Goal: Check status: Check status

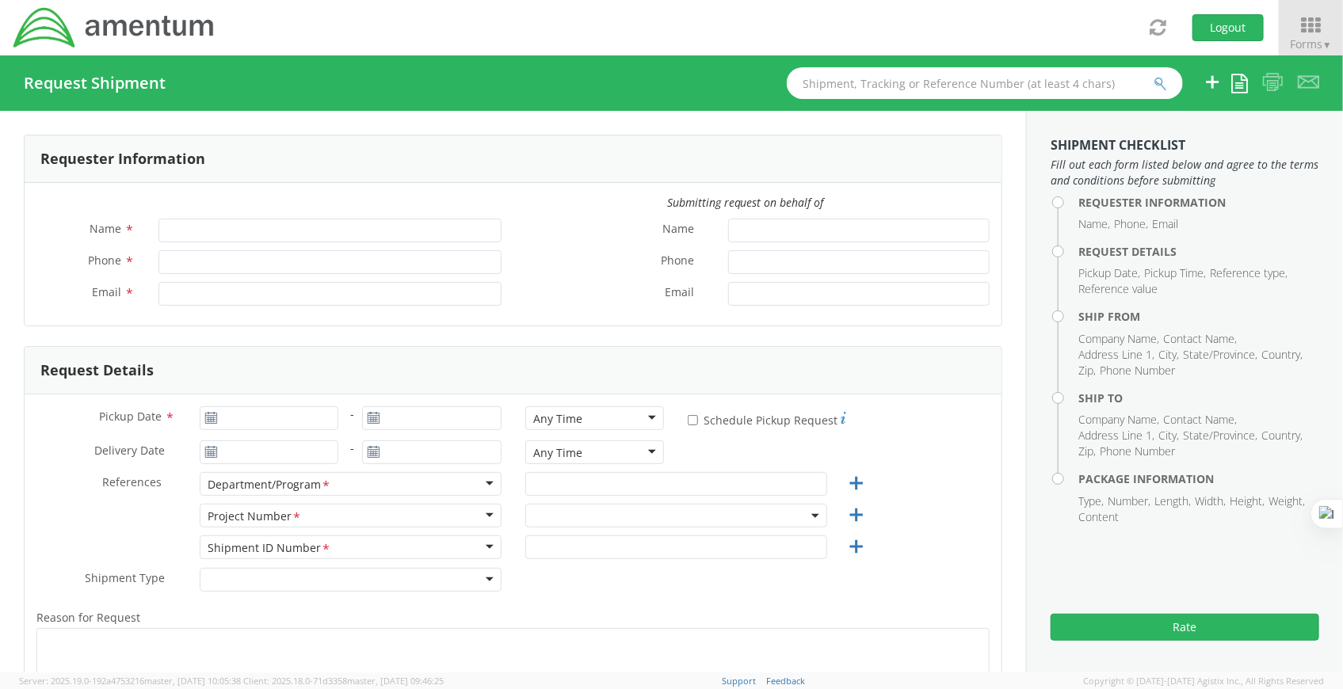
type input "[PERSON_NAME]"
type input "[PHONE_NUMBER]"
type input "[PERSON_NAME][EMAIL_ADDRESS][DOMAIN_NAME]"
click at [1329, 27] on icon at bounding box center [1311, 25] width 74 height 22
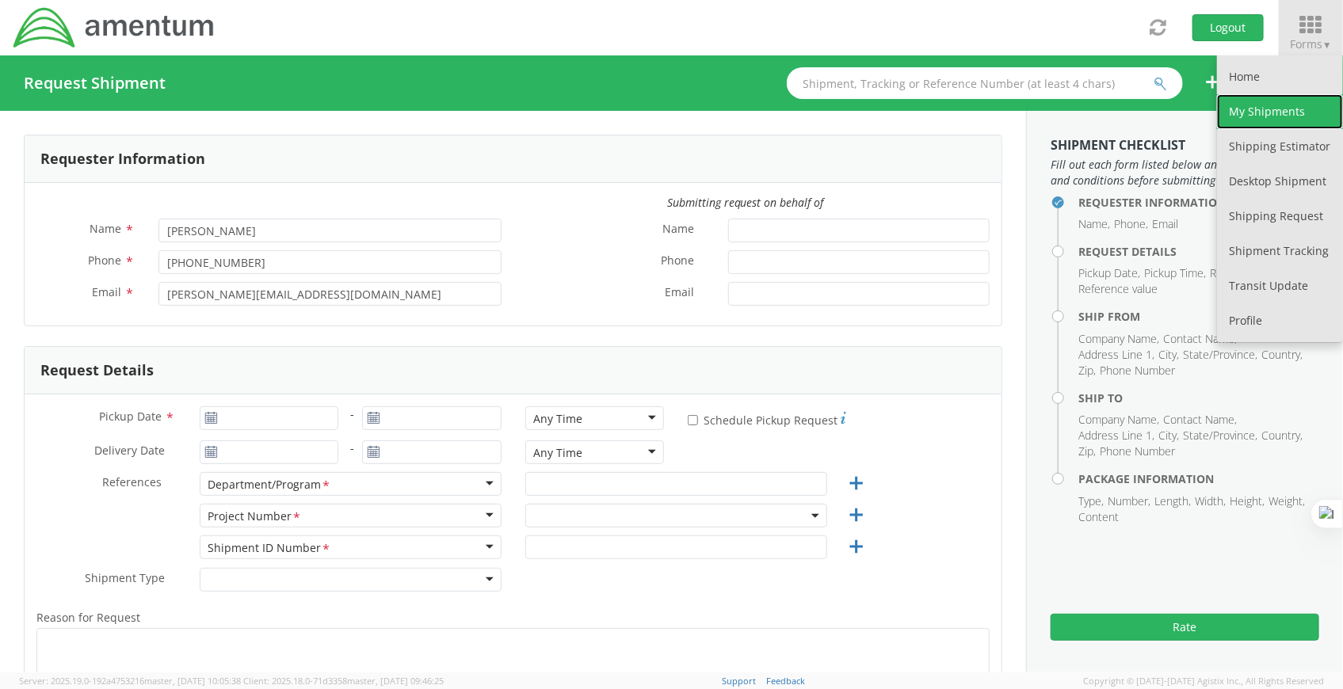
click at [1283, 114] on link "My Shipments" at bounding box center [1280, 111] width 126 height 35
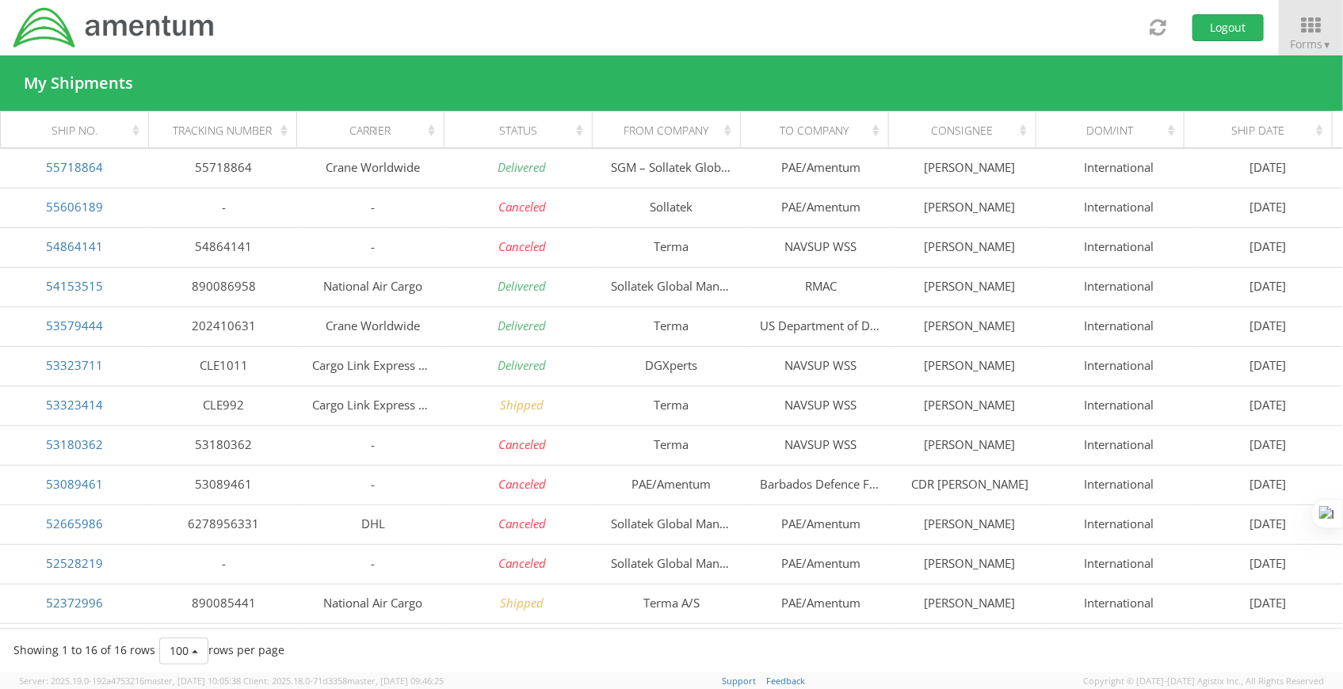
click at [410, 138] on th "Carrier" at bounding box center [370, 131] width 148 height 38
click at [582, 129] on div "Status" at bounding box center [523, 131] width 128 height 16
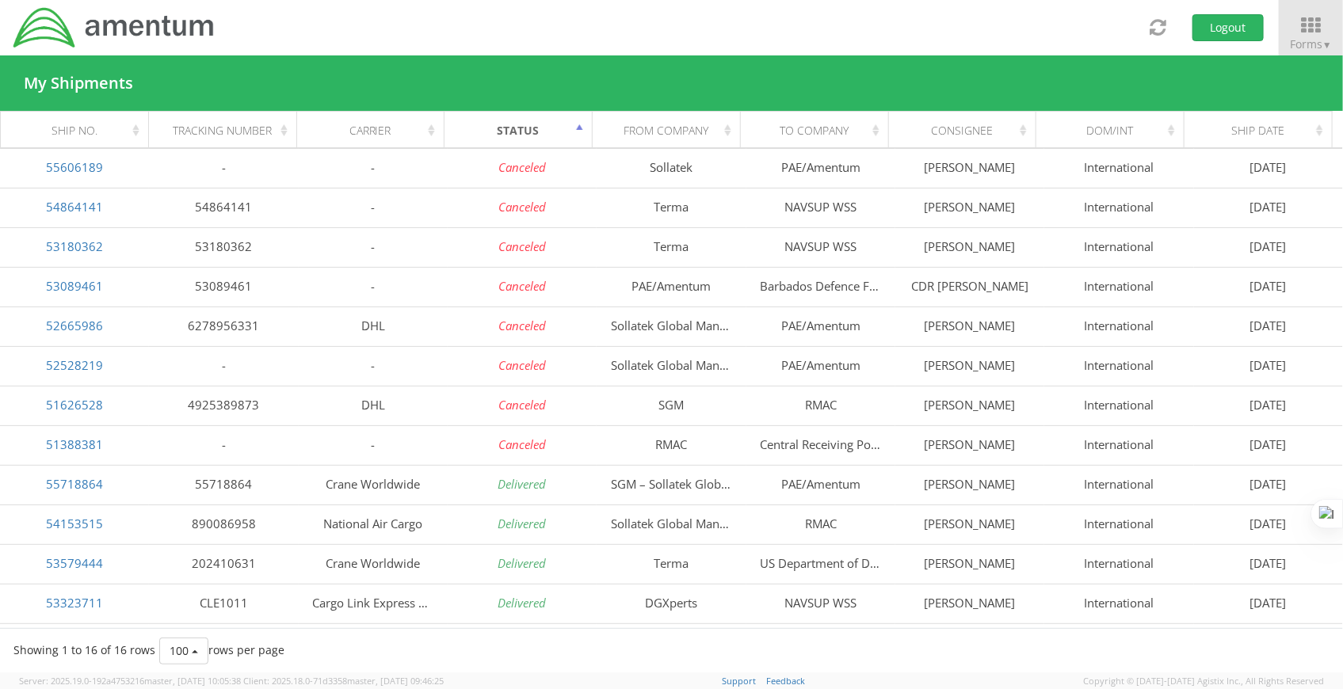
click at [578, 129] on div "Status" at bounding box center [523, 131] width 128 height 16
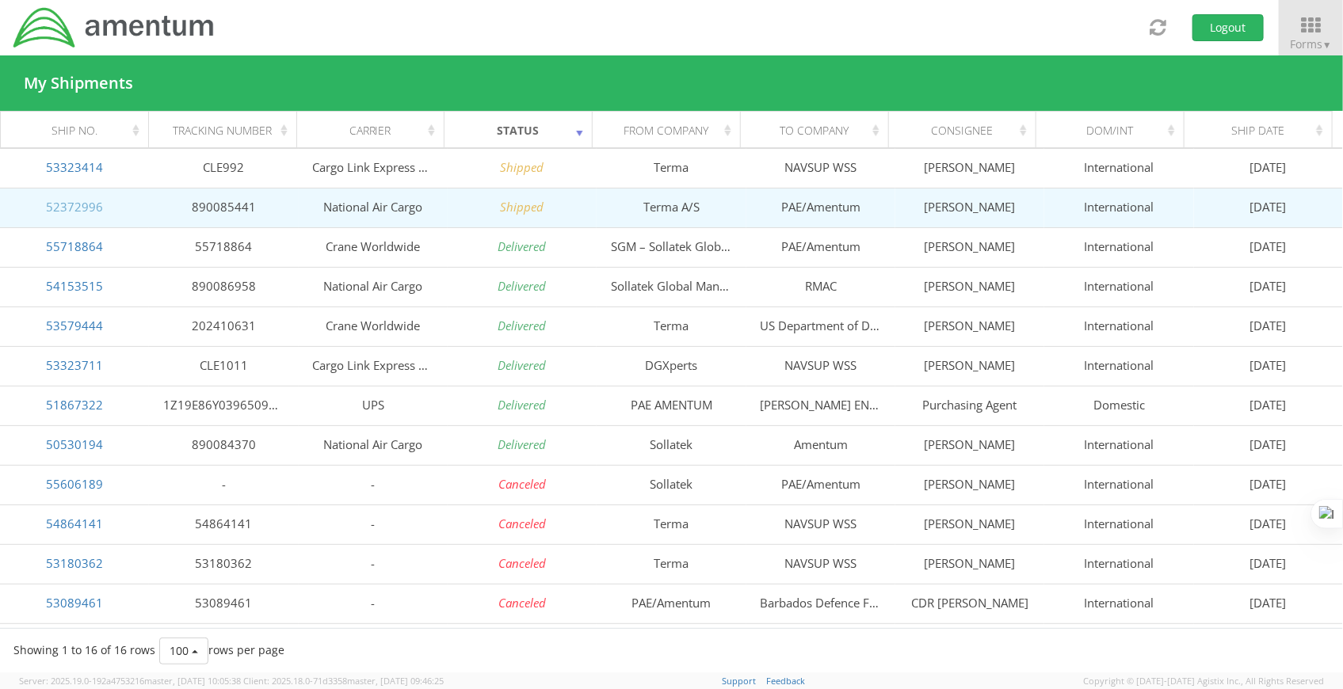
click at [68, 210] on link "52372996" at bounding box center [74, 207] width 57 height 16
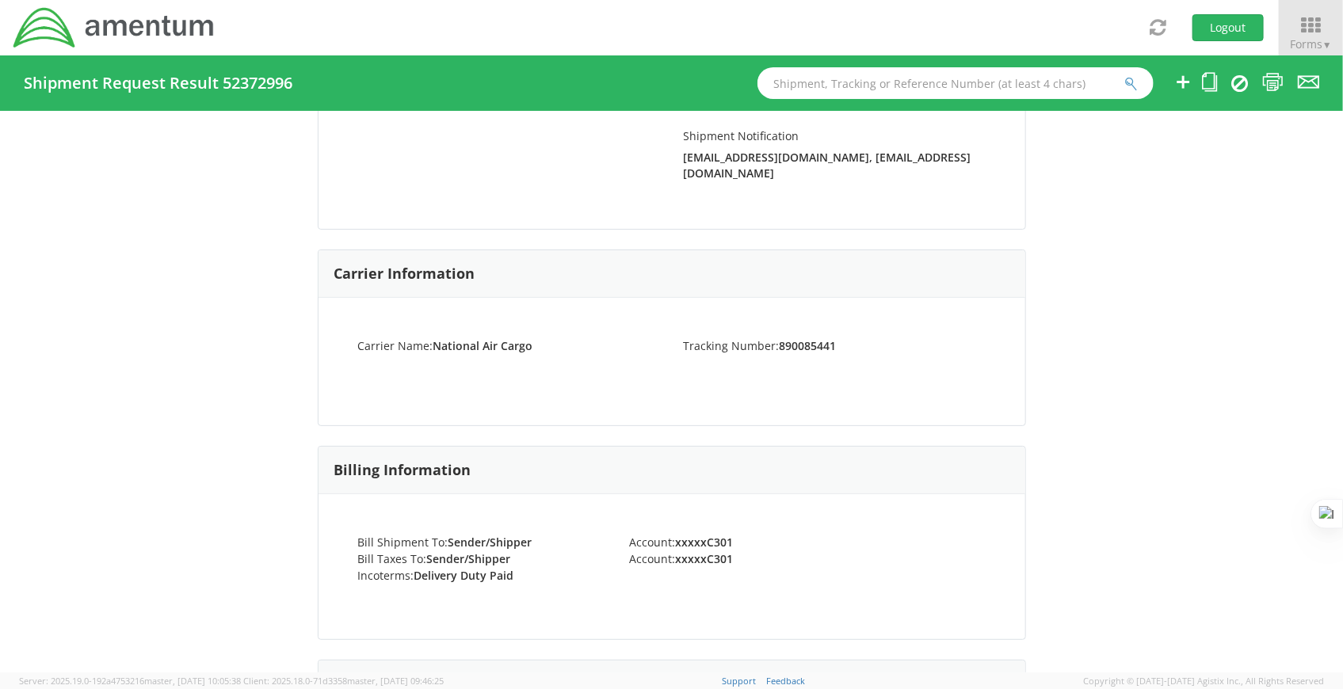
scroll to position [391, 0]
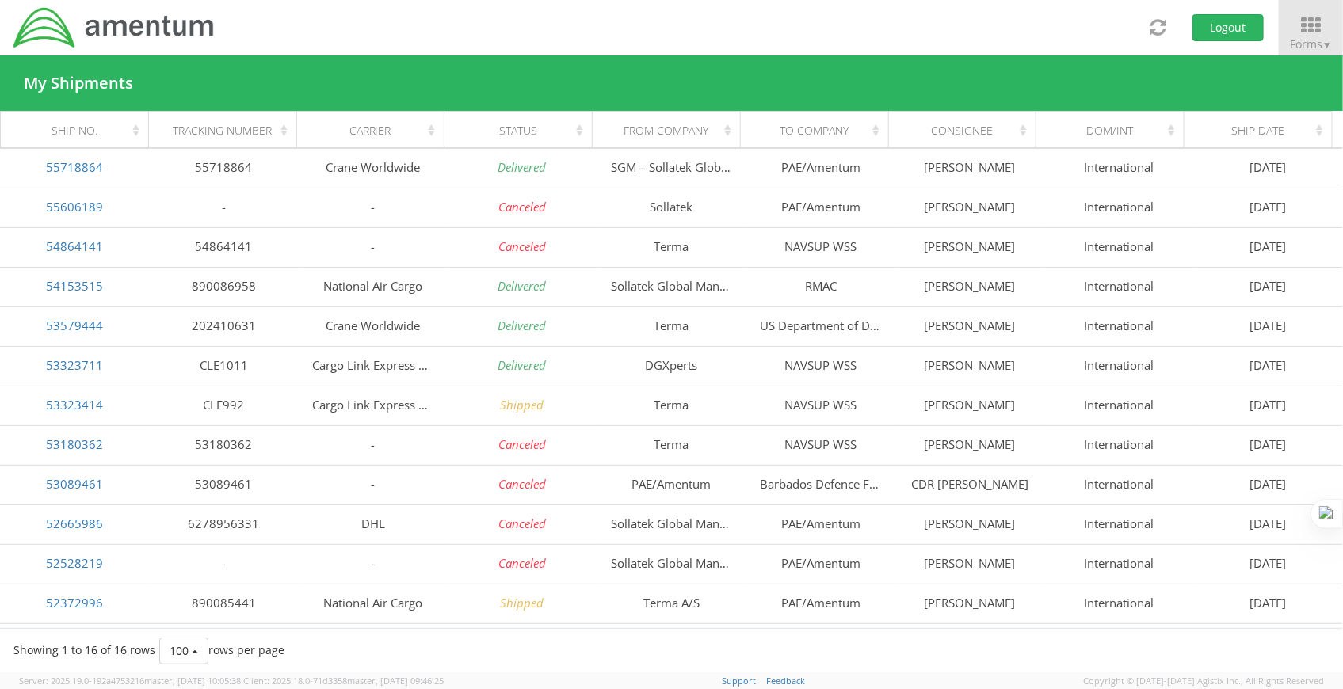
click at [572, 130] on div "Status" at bounding box center [523, 131] width 128 height 16
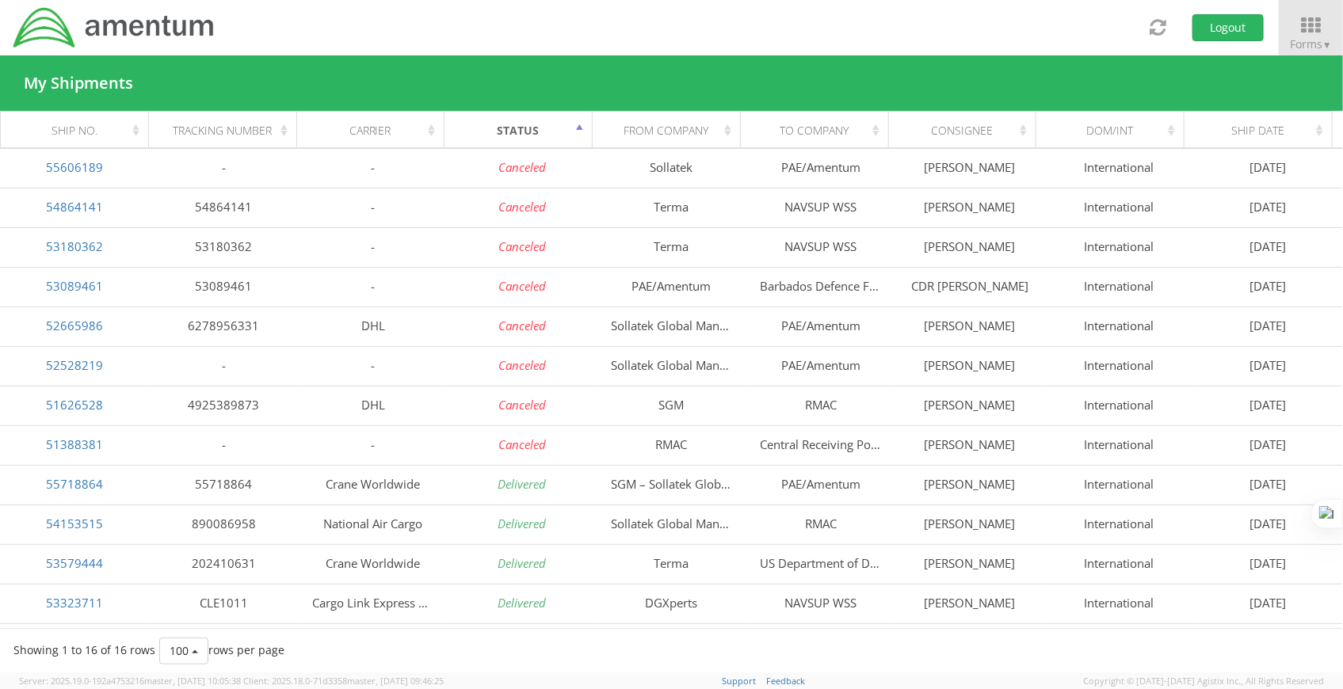
click at [572, 130] on div "Status" at bounding box center [523, 131] width 128 height 16
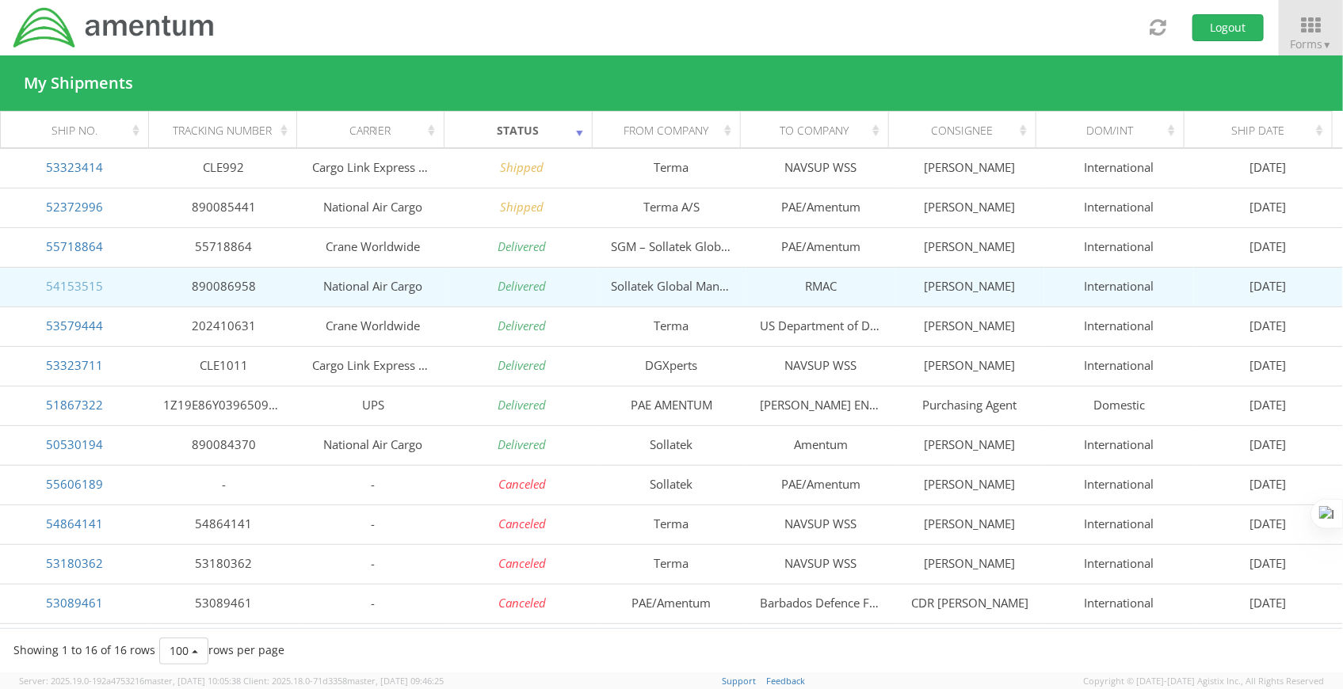
click at [58, 288] on link "54153515" at bounding box center [74, 286] width 57 height 16
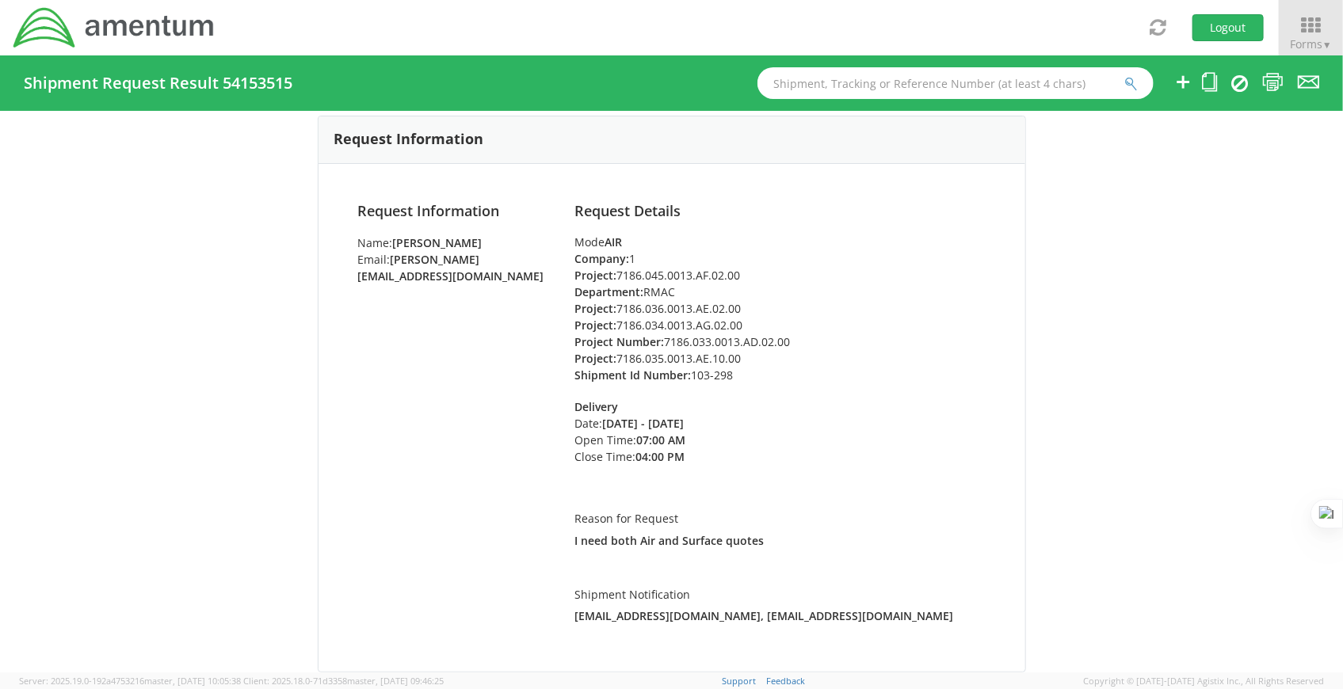
scroll to position [147, 0]
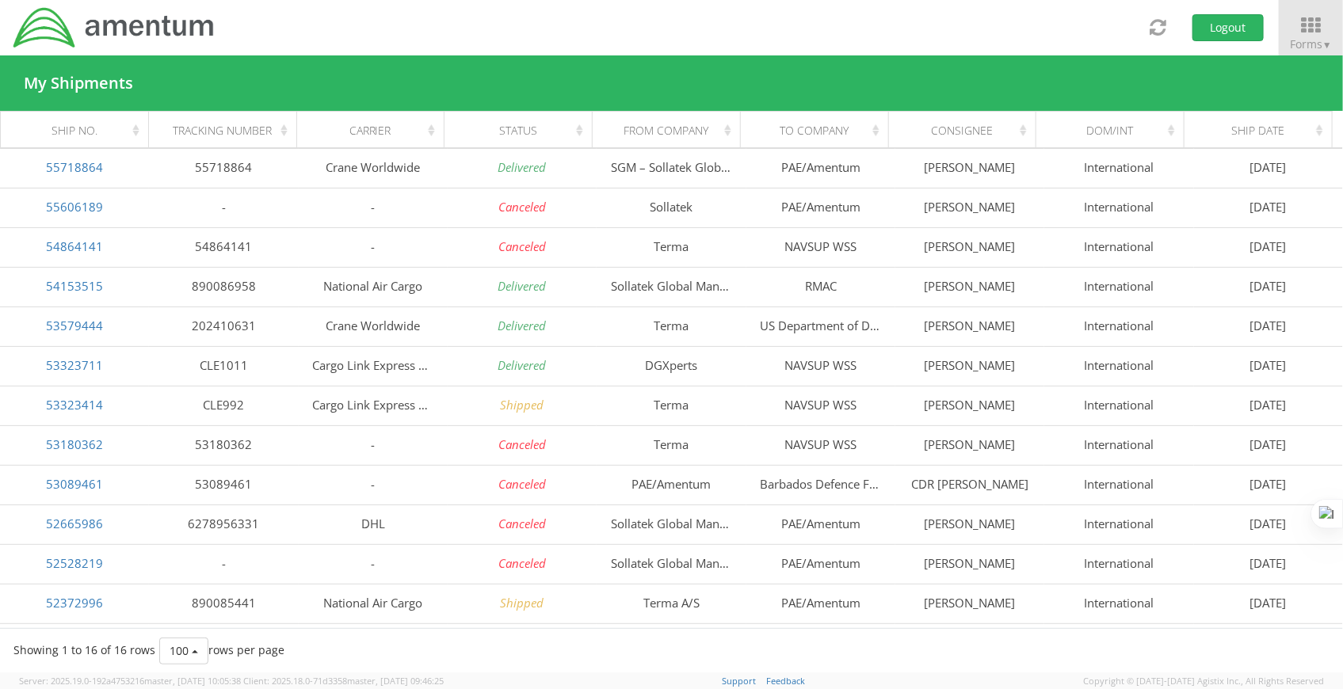
click at [587, 124] on th "Status" at bounding box center [518, 131] width 148 height 38
click at [583, 128] on div "Status" at bounding box center [523, 131] width 128 height 16
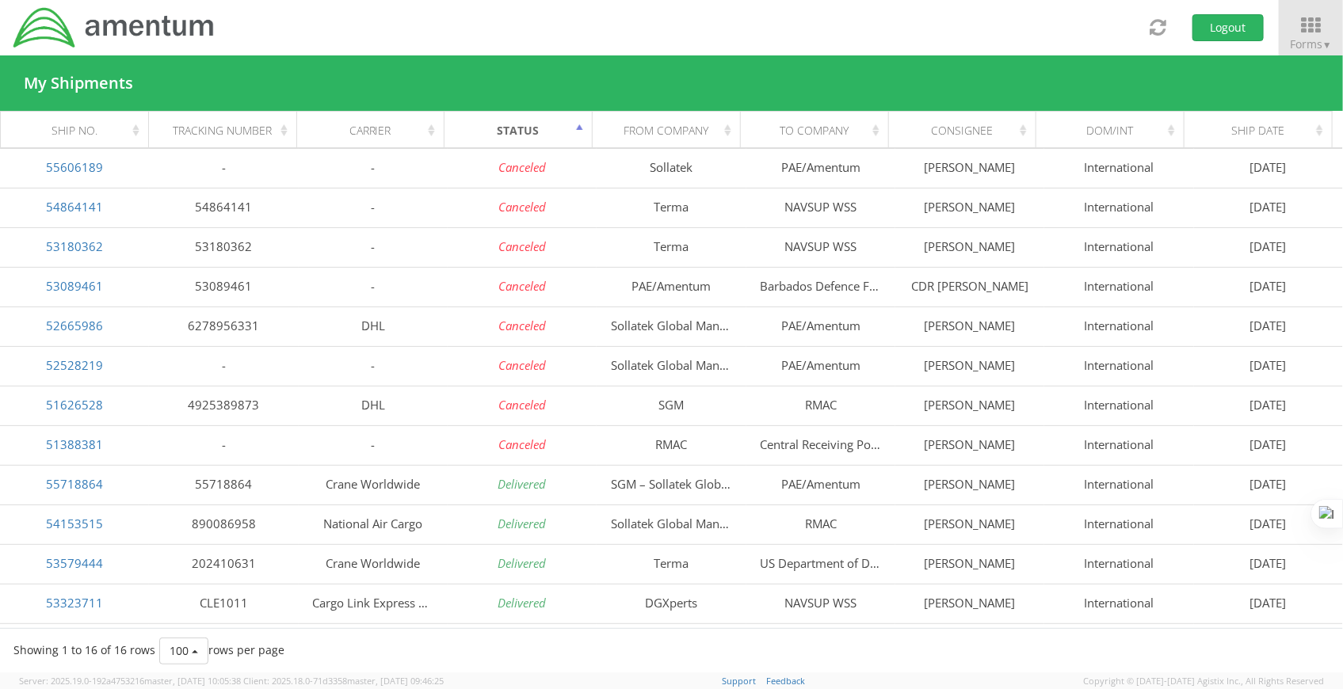
click at [583, 128] on div "Status" at bounding box center [523, 131] width 128 height 16
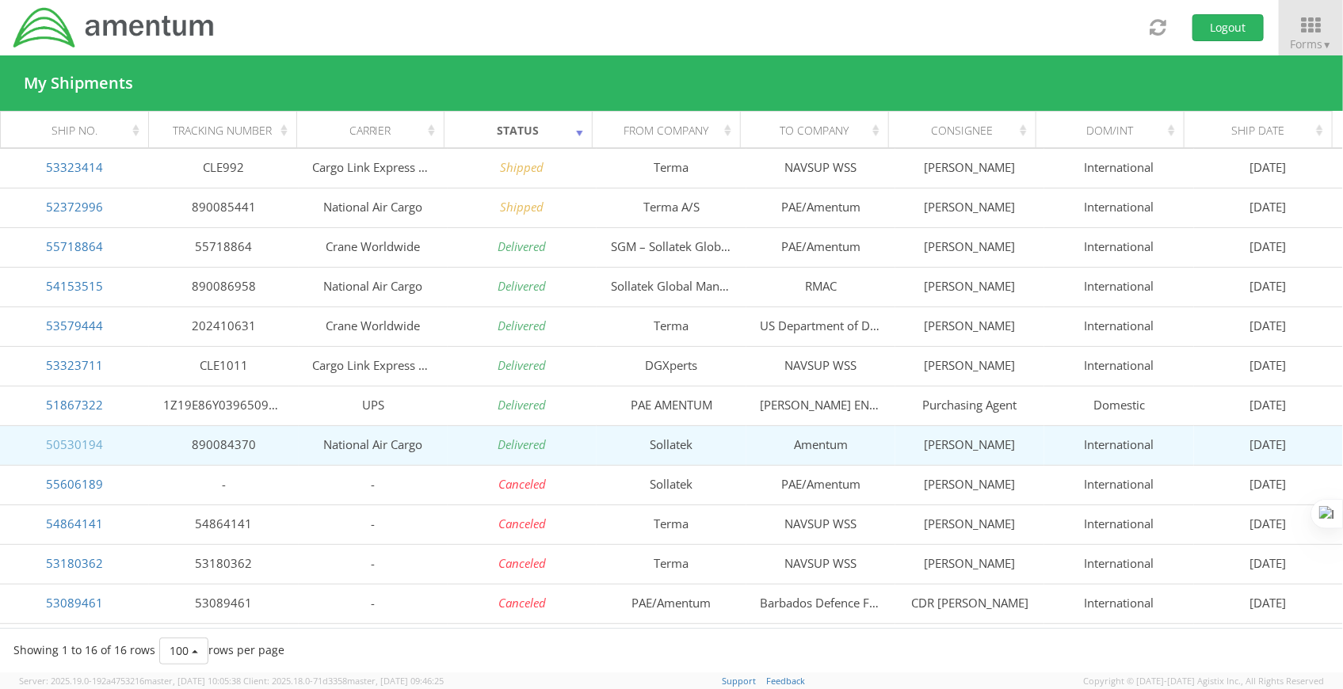
click at [85, 448] on link "50530194" at bounding box center [74, 445] width 57 height 16
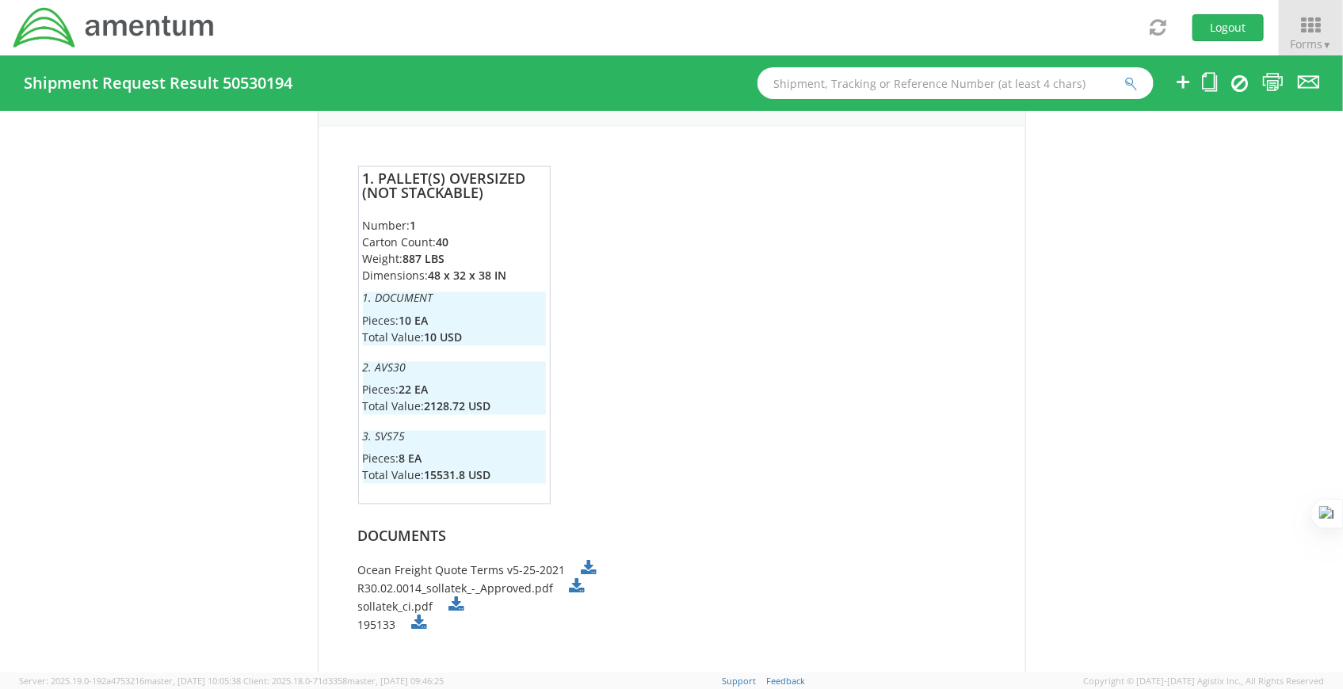
scroll to position [1396, 0]
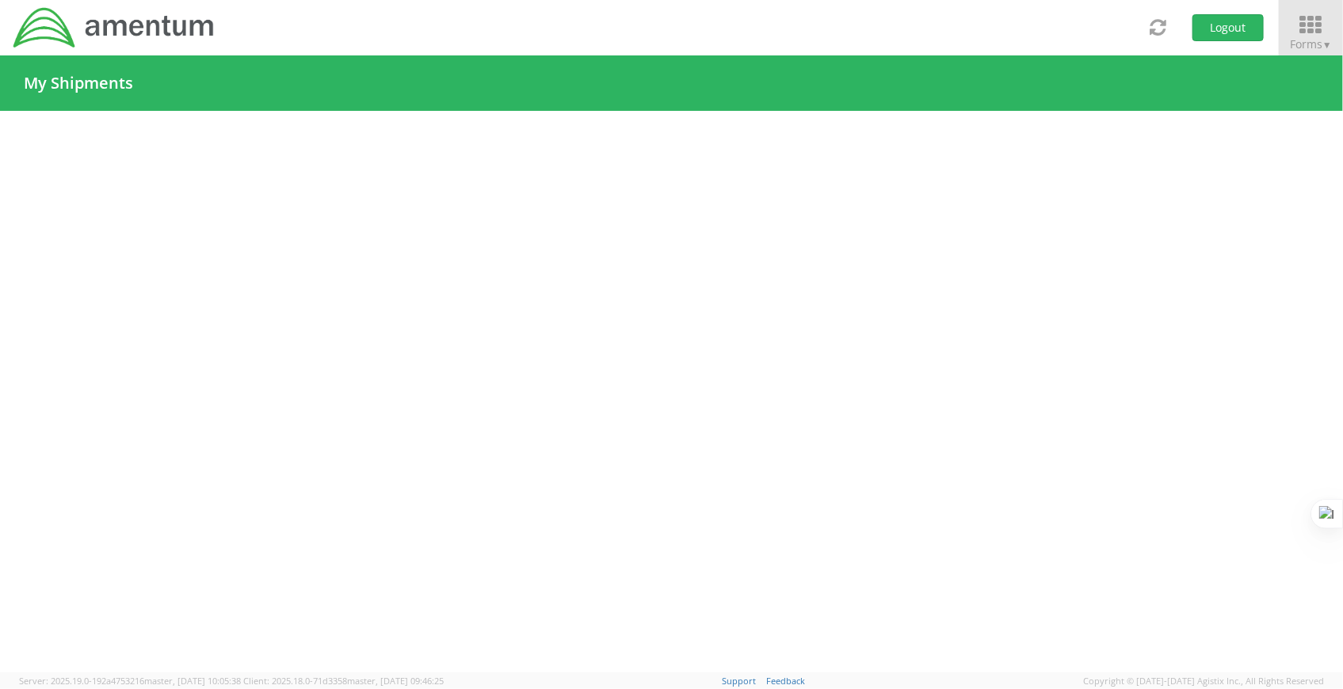
click at [1314, 40] on span "Forms ▼" at bounding box center [1311, 43] width 42 height 15
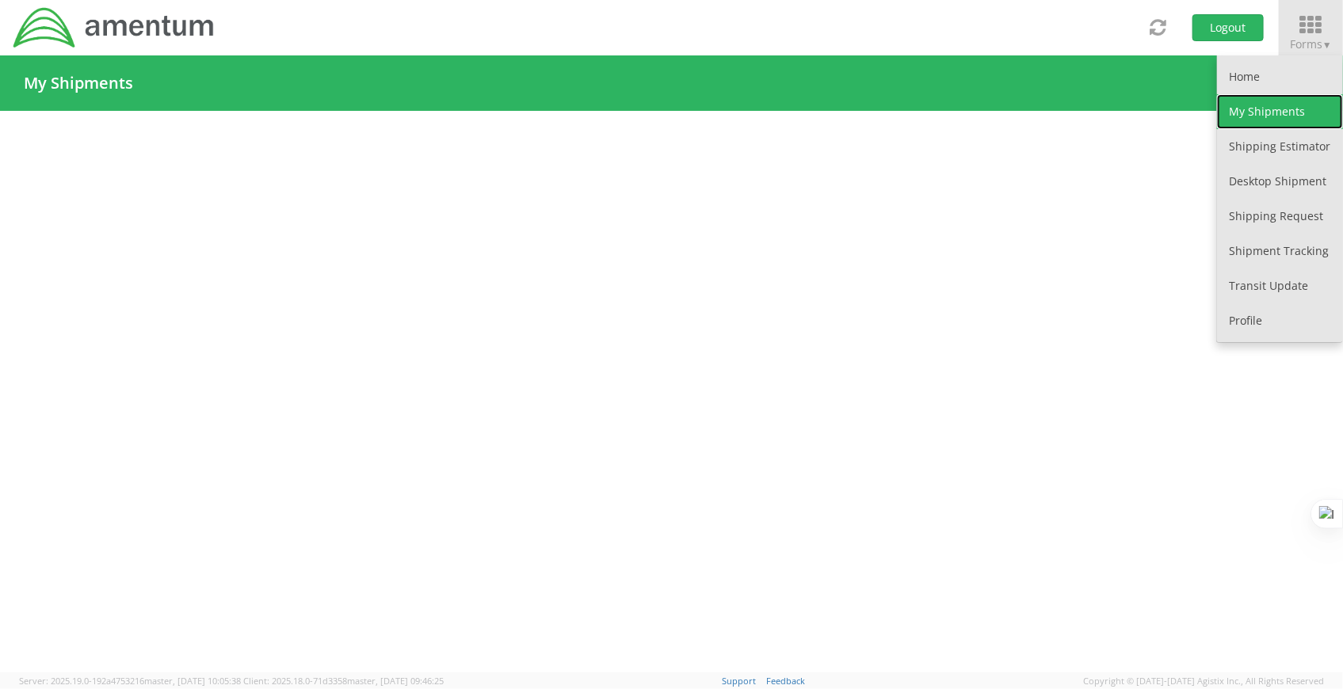
click at [1281, 109] on link "My Shipments" at bounding box center [1280, 111] width 126 height 35
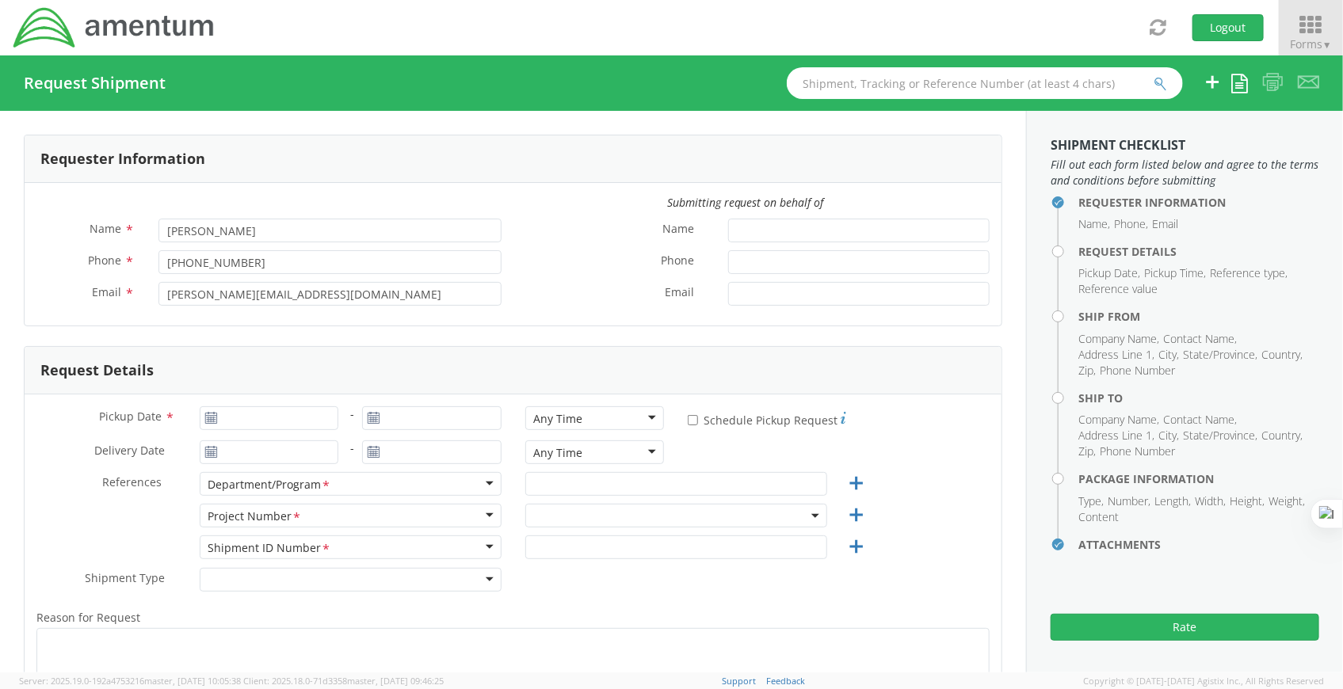
click at [1324, 19] on icon at bounding box center [1311, 25] width 74 height 22
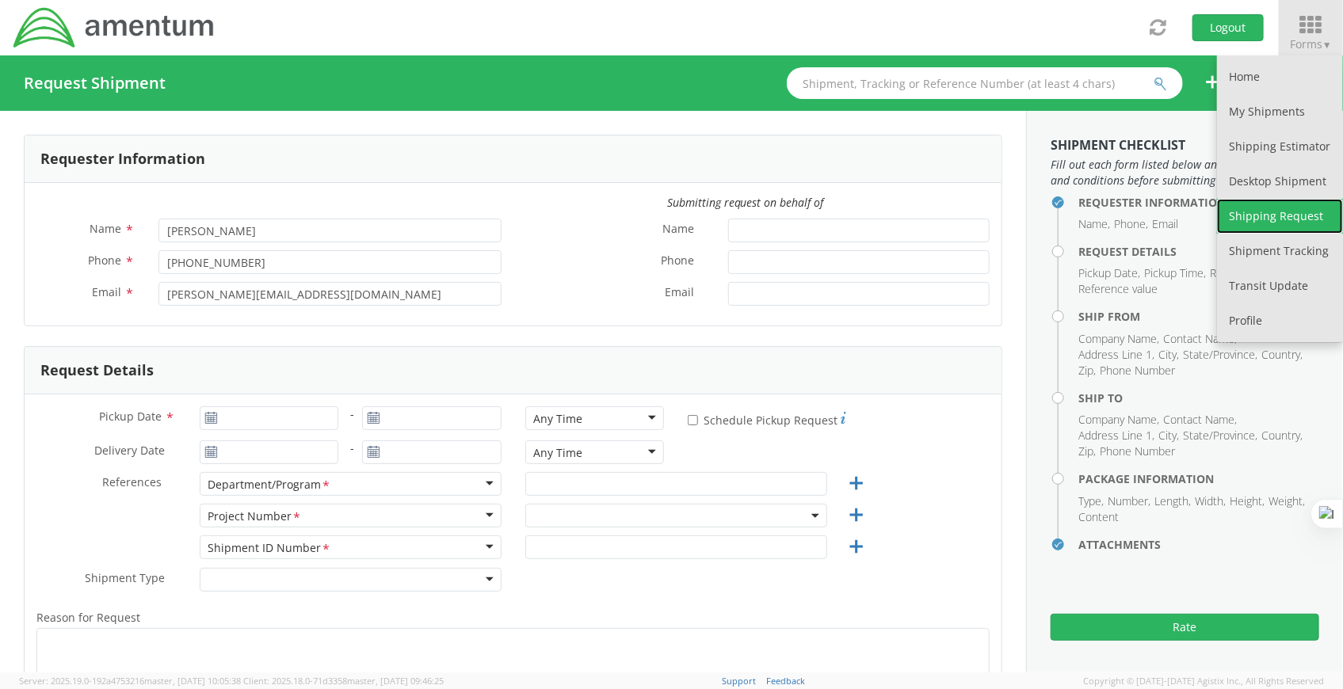
click at [1292, 214] on link "Shipping Request" at bounding box center [1280, 216] width 126 height 35
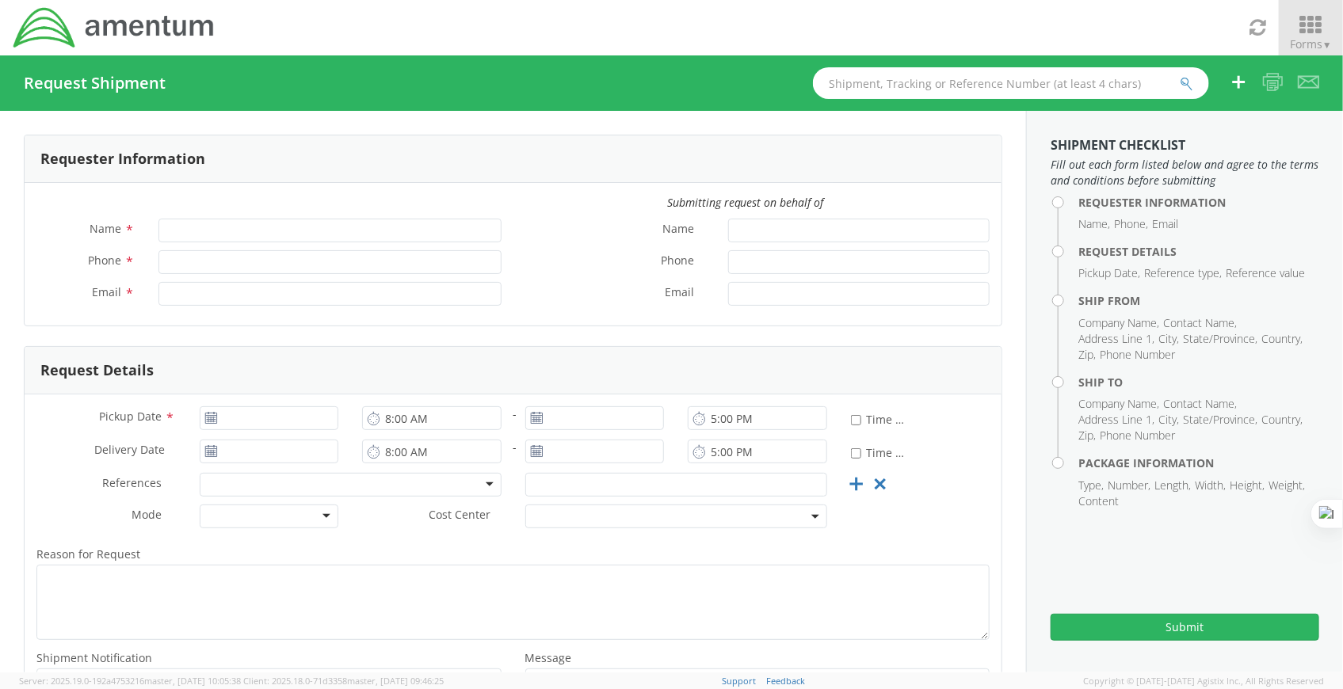
click at [1325, 23] on icon at bounding box center [1311, 25] width 74 height 22
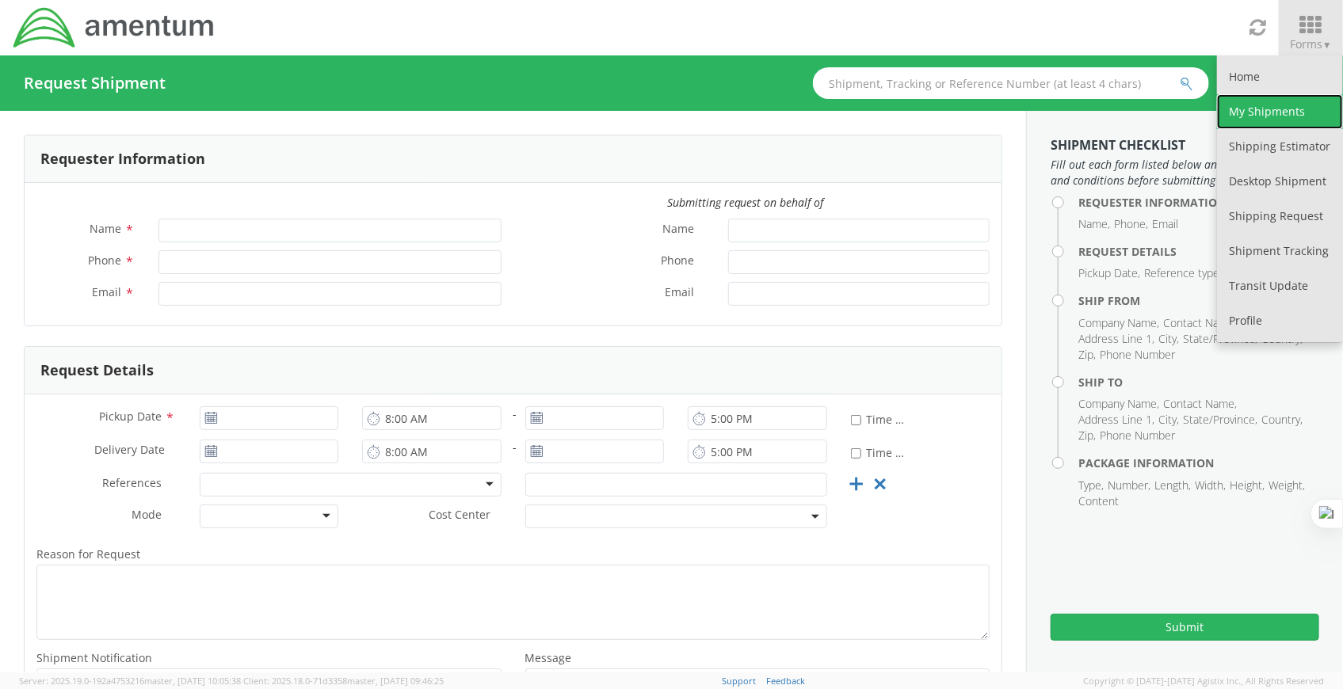
click at [1259, 112] on link "My Shipments" at bounding box center [1280, 111] width 126 height 35
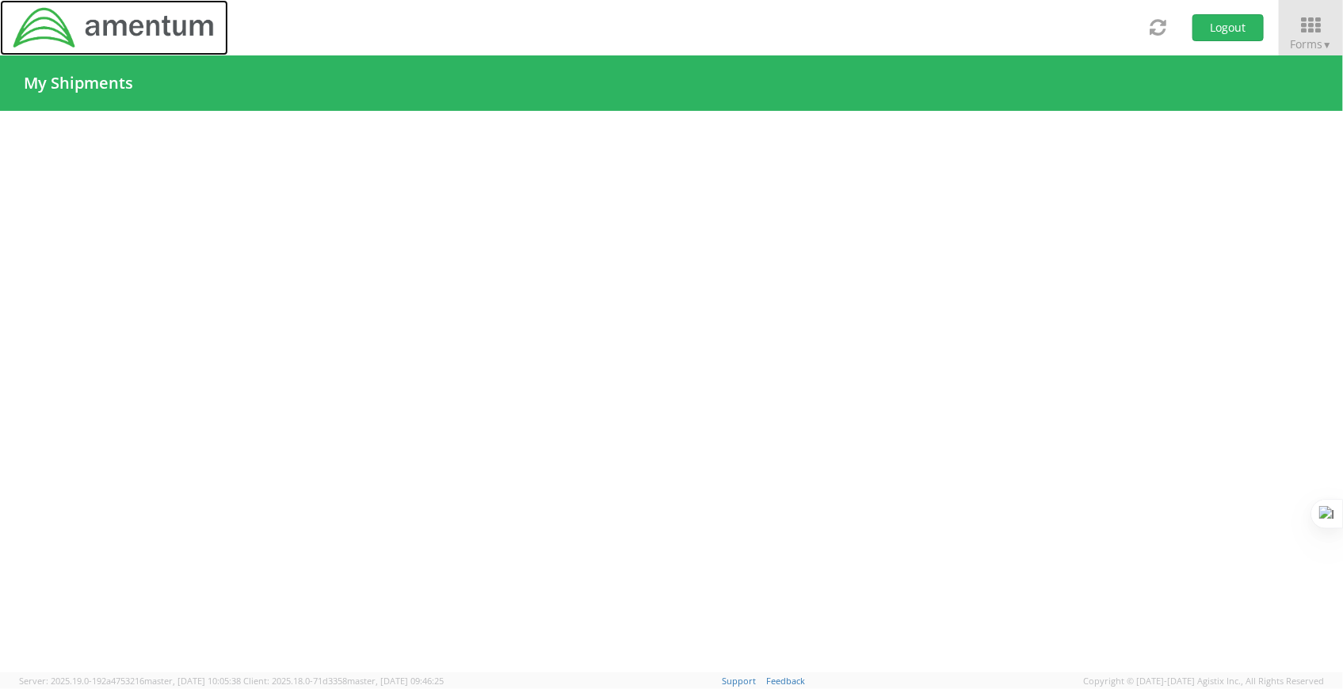
click at [148, 8] on img at bounding box center [114, 28] width 204 height 44
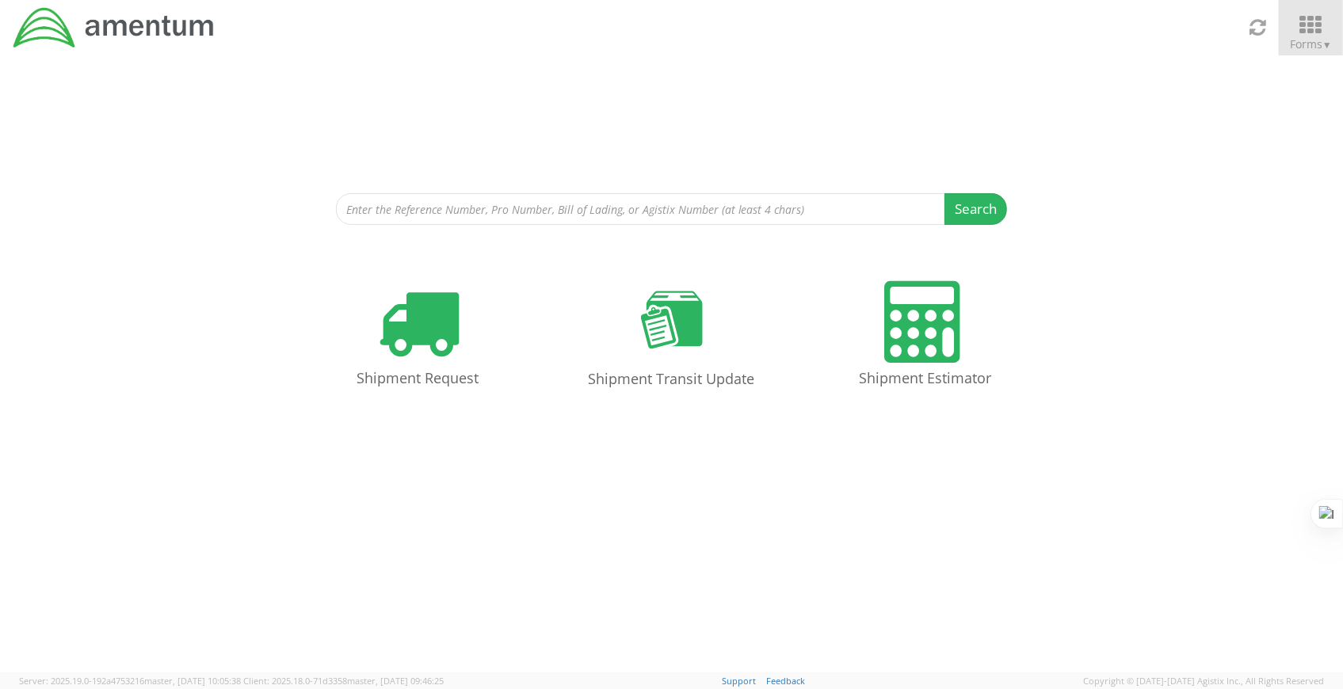
click at [1317, 36] on icon at bounding box center [1311, 25] width 74 height 22
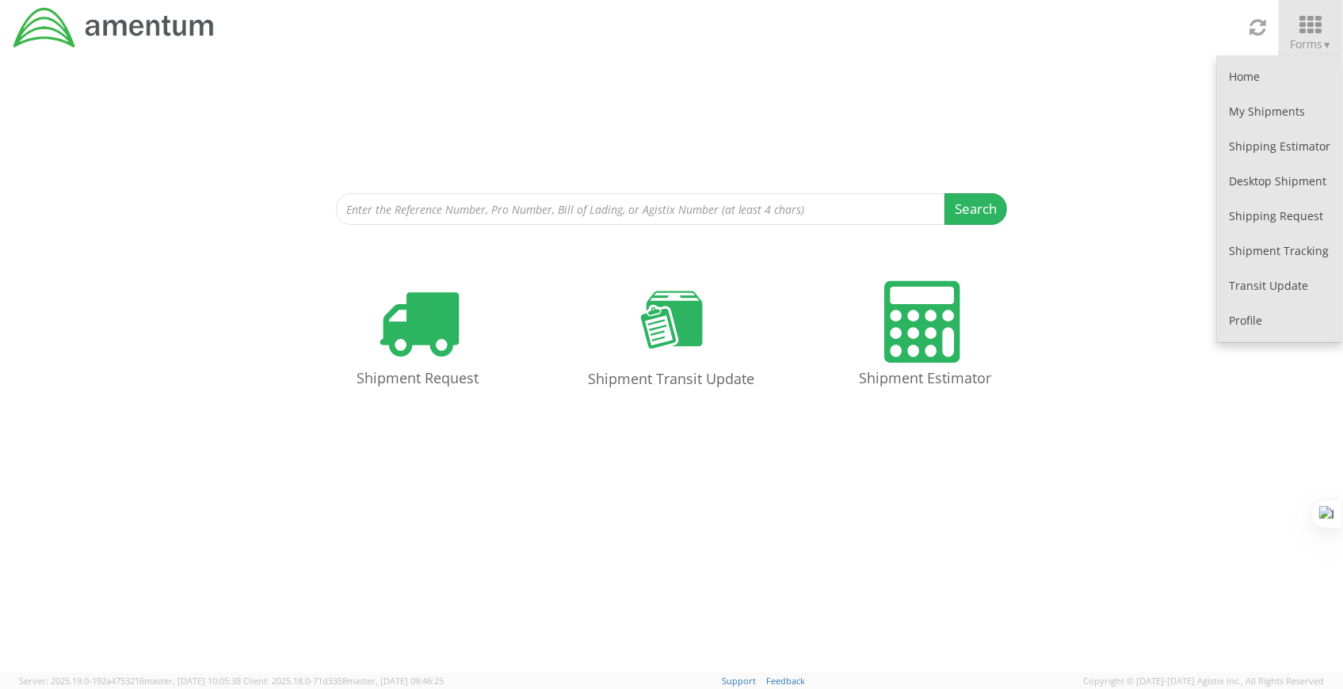
click at [1114, 102] on div "Search Refine By Ship From Date To" at bounding box center [671, 140] width 1343 height 170
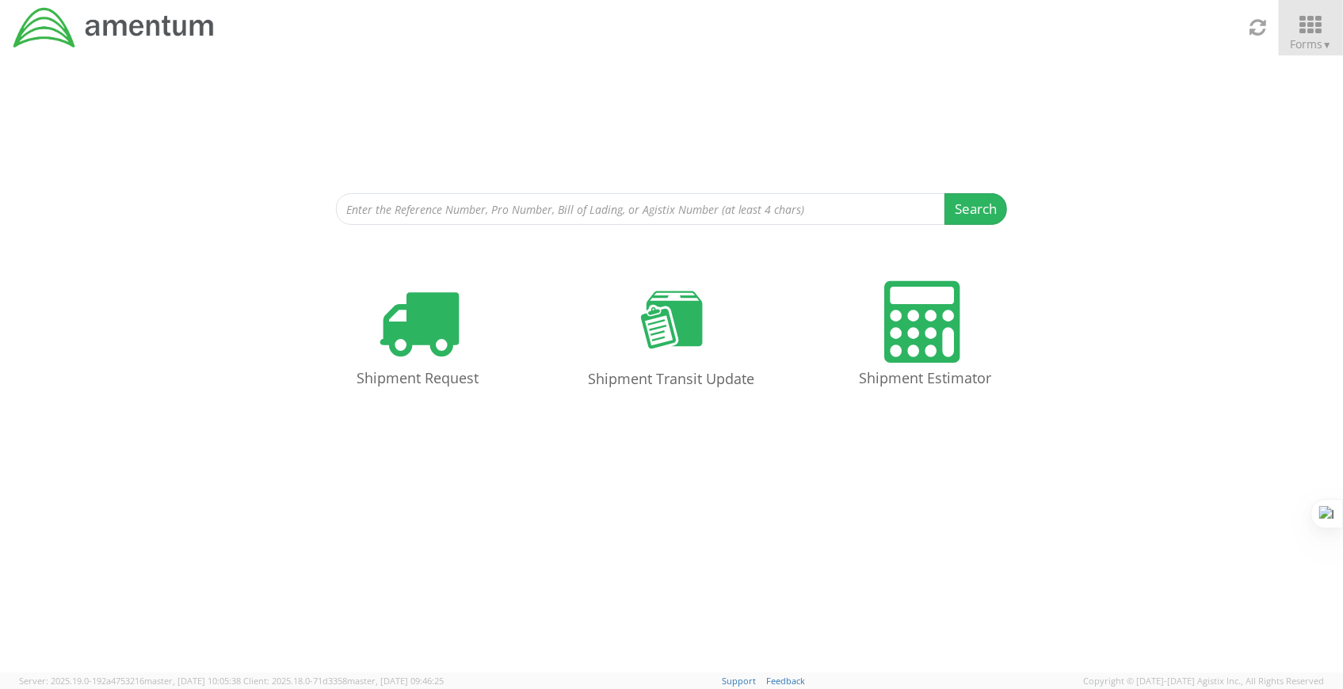
click at [1303, 12] on link "Forms ▼" at bounding box center [1311, 27] width 64 height 55
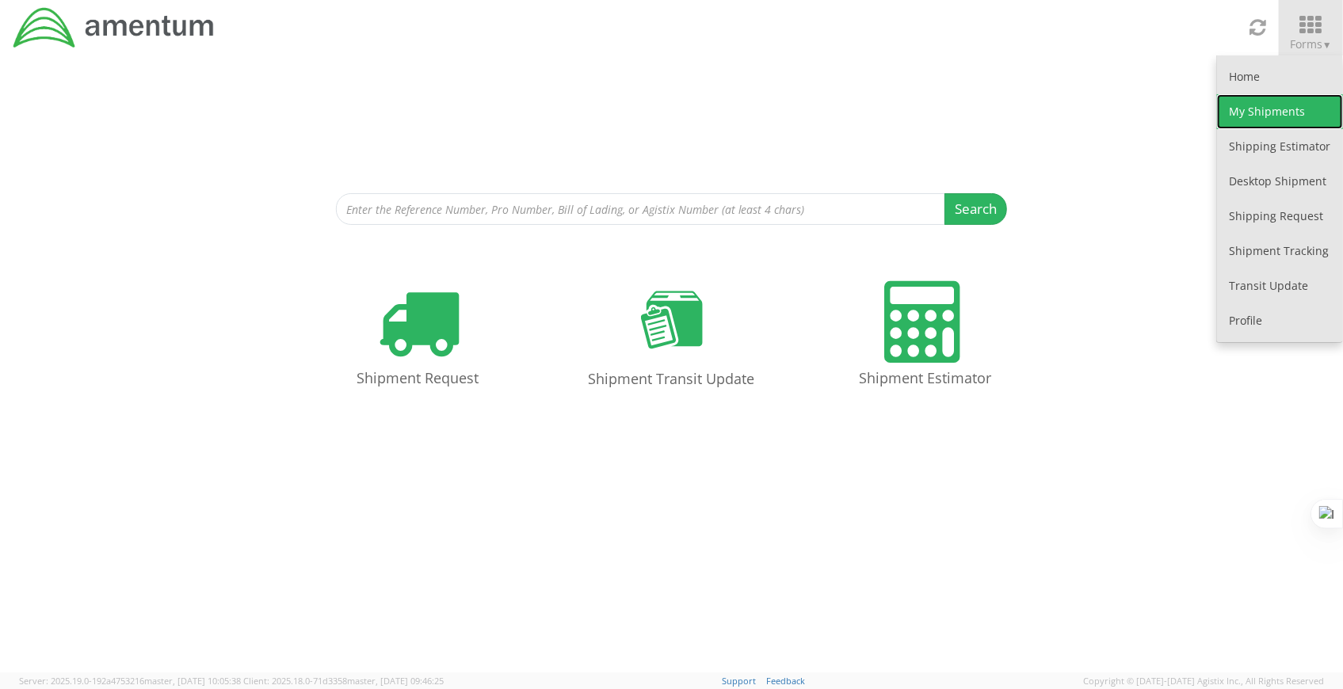
click at [1249, 98] on link "My Shipments" at bounding box center [1280, 111] width 126 height 35
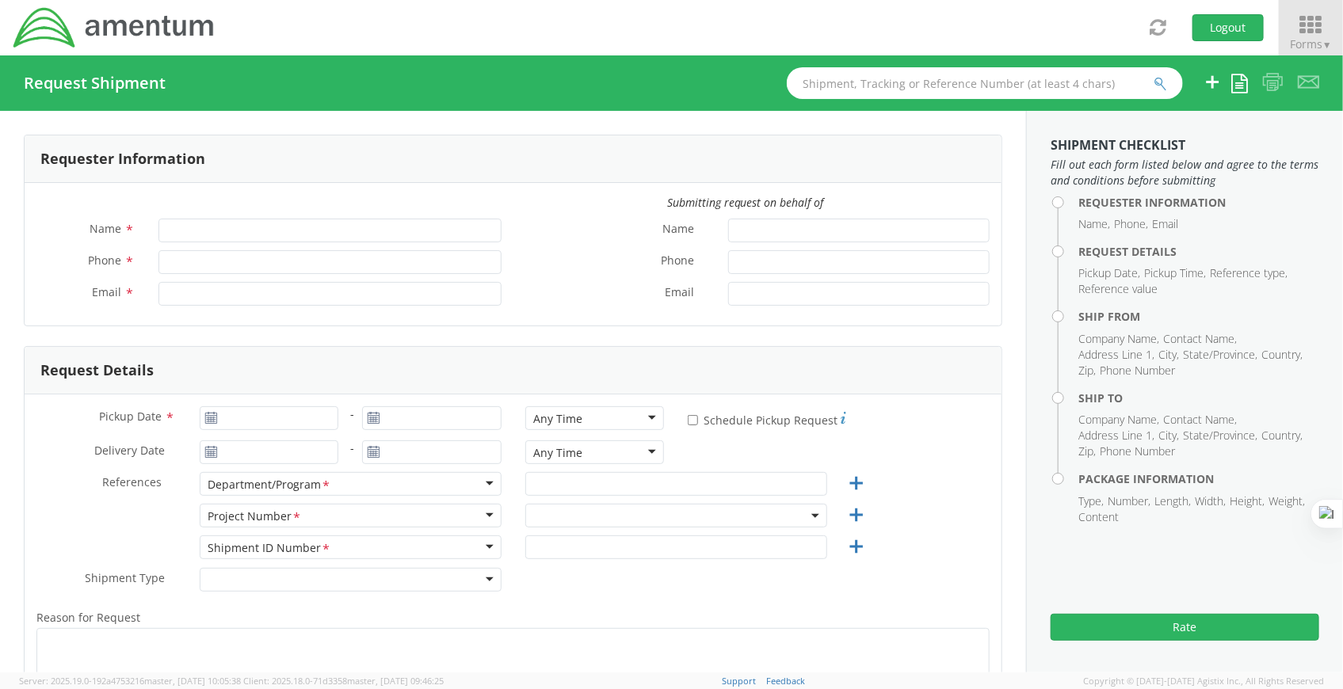
type input "[PERSON_NAME]"
type input "[PHONE_NUMBER]"
type input "[PERSON_NAME][EMAIL_ADDRESS][DOMAIN_NAME]"
drag, startPoint x: 1294, startPoint y: 22, endPoint x: 1306, endPoint y: 55, distance: 35.6
click at [1294, 22] on icon at bounding box center [1311, 25] width 64 height 19
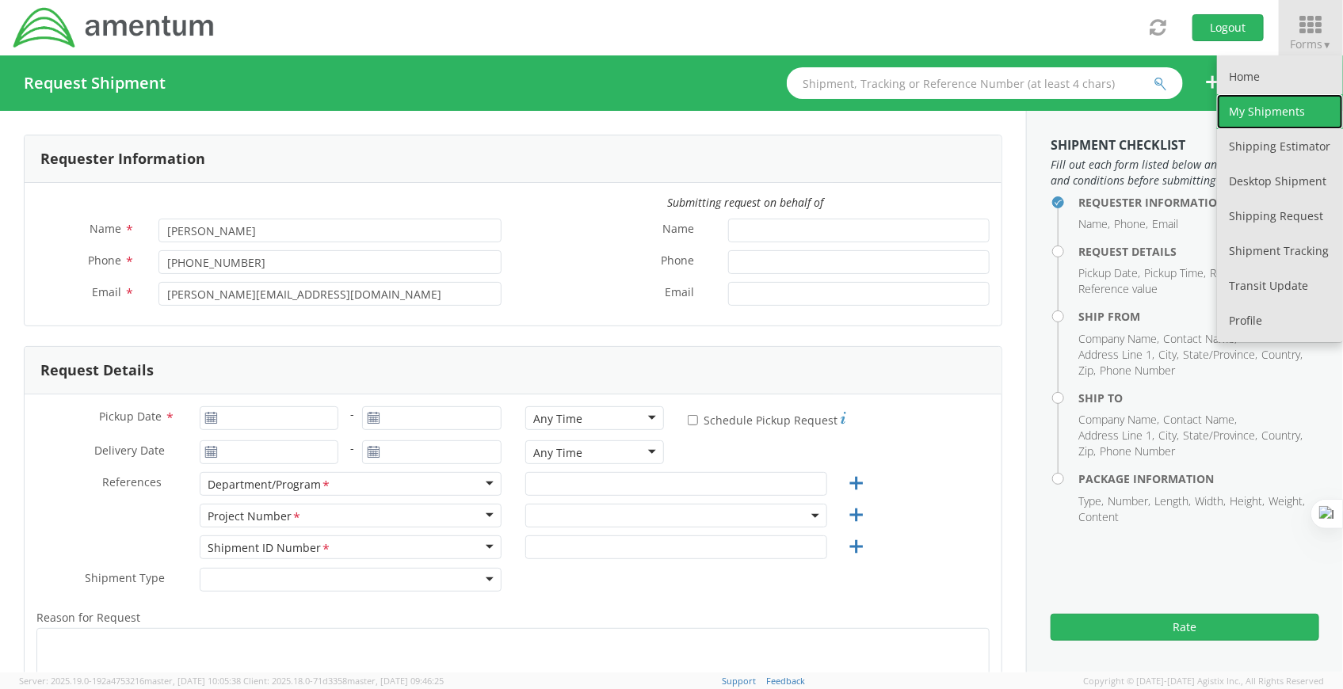
click at [1292, 120] on link "My Shipments" at bounding box center [1280, 111] width 126 height 35
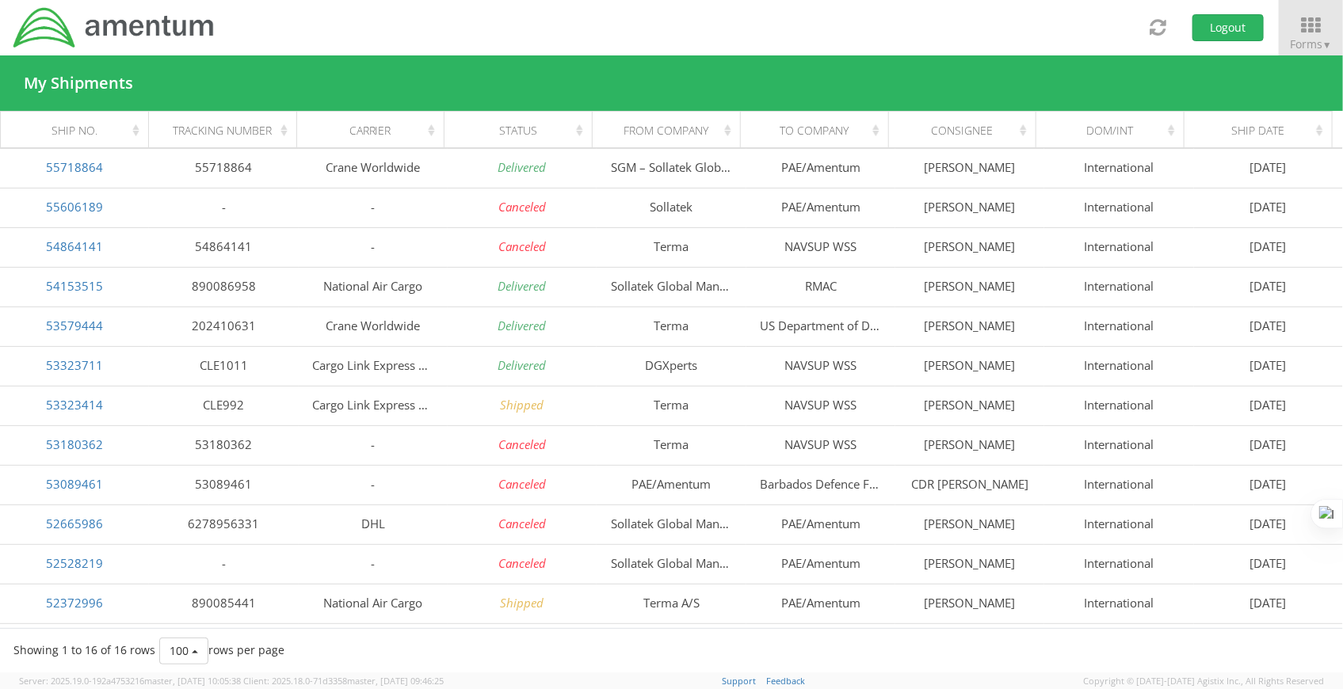
click at [421, 141] on th "Carrier" at bounding box center [370, 131] width 148 height 38
click at [563, 128] on div "Status" at bounding box center [523, 131] width 128 height 16
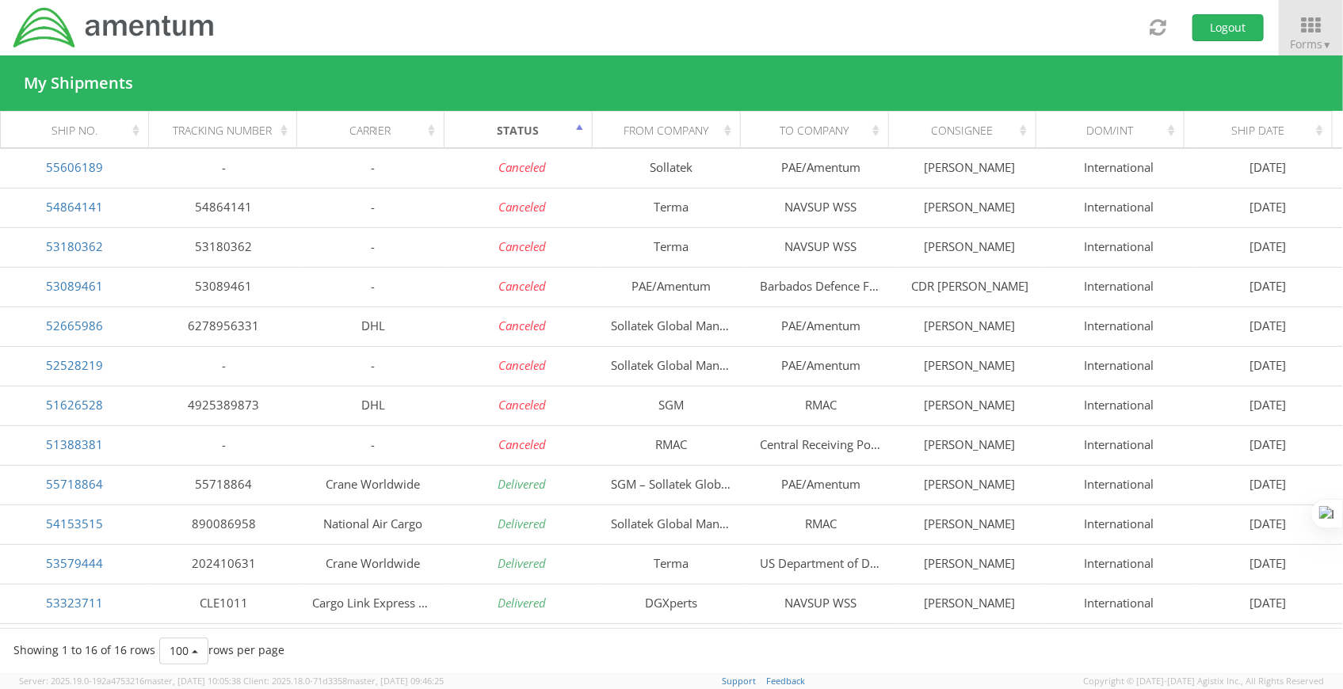
click at [573, 128] on div "Status" at bounding box center [523, 131] width 128 height 16
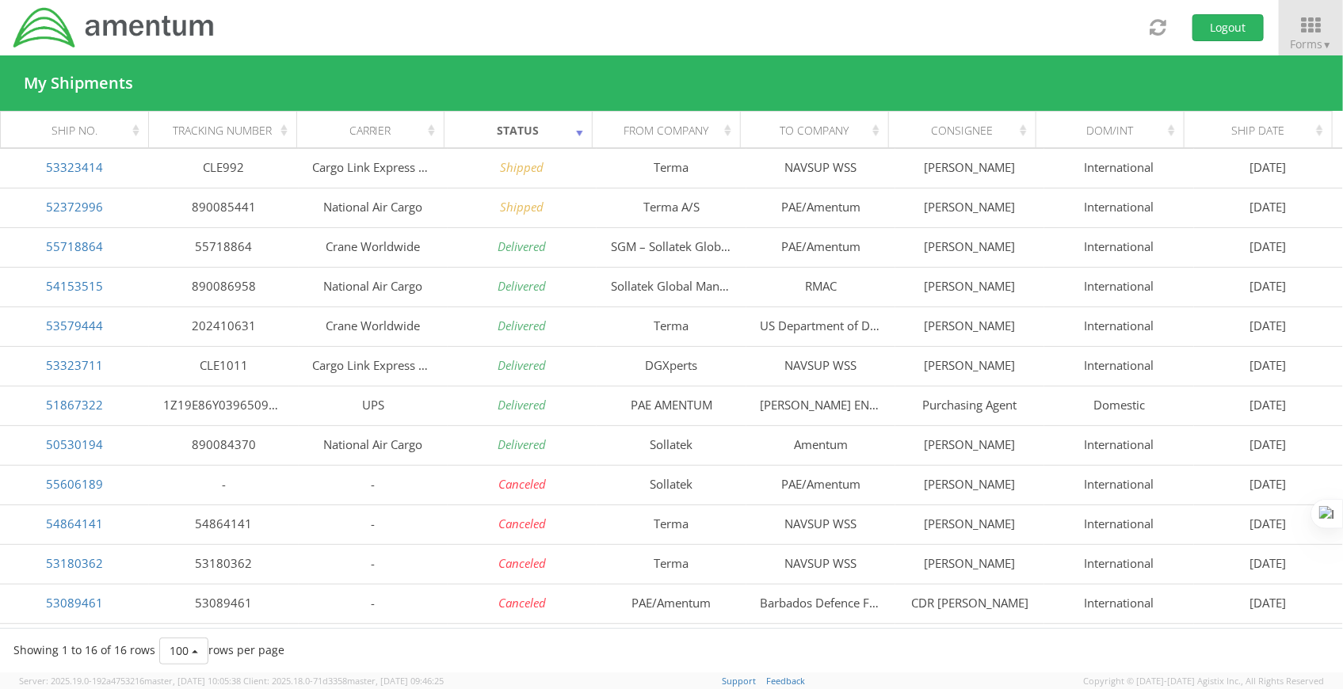
click at [431, 126] on div "Carrier" at bounding box center [375, 131] width 128 height 16
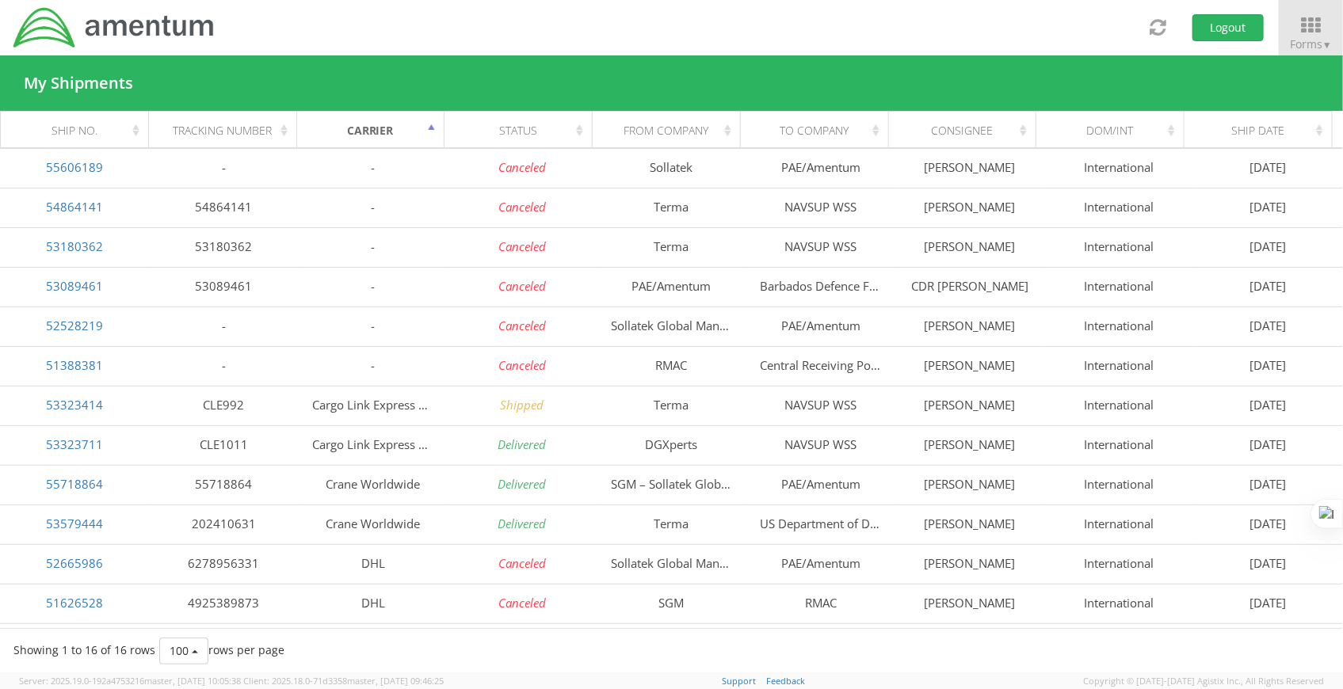
click at [431, 126] on div "Carrier" at bounding box center [375, 131] width 128 height 16
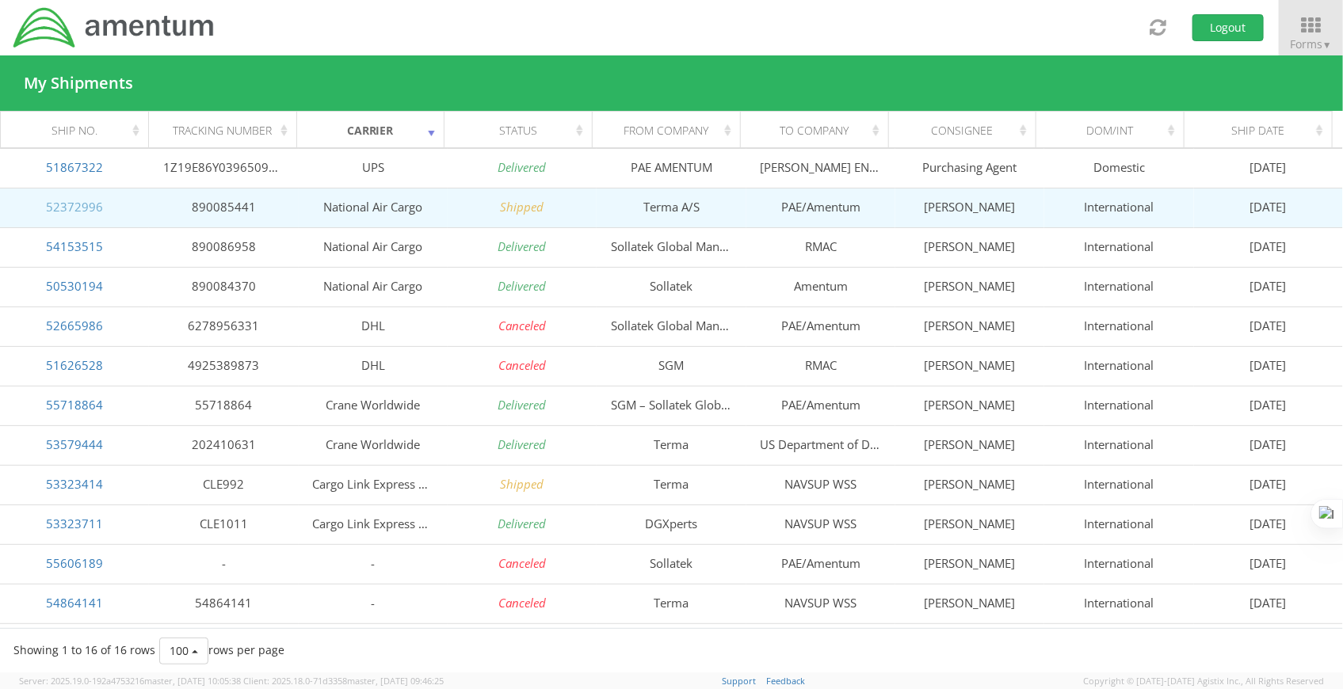
click at [77, 205] on link "52372996" at bounding box center [74, 207] width 57 height 16
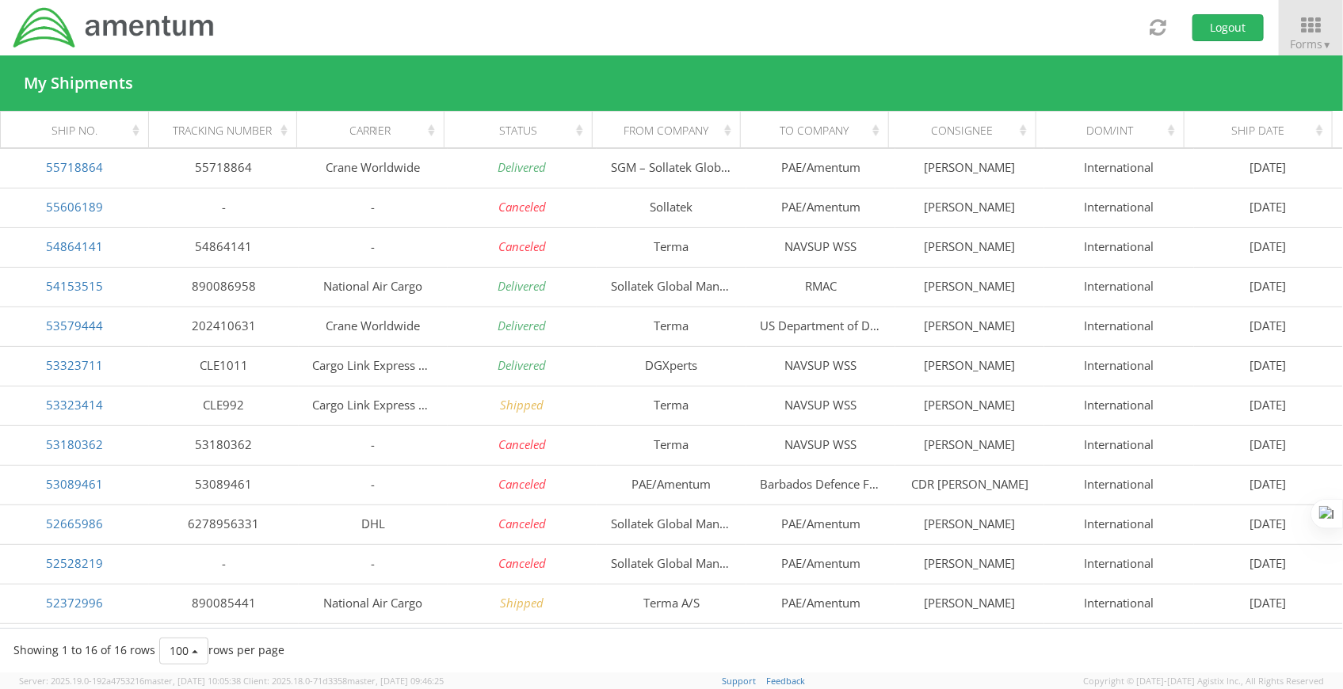
click at [573, 135] on div "Status" at bounding box center [523, 131] width 128 height 16
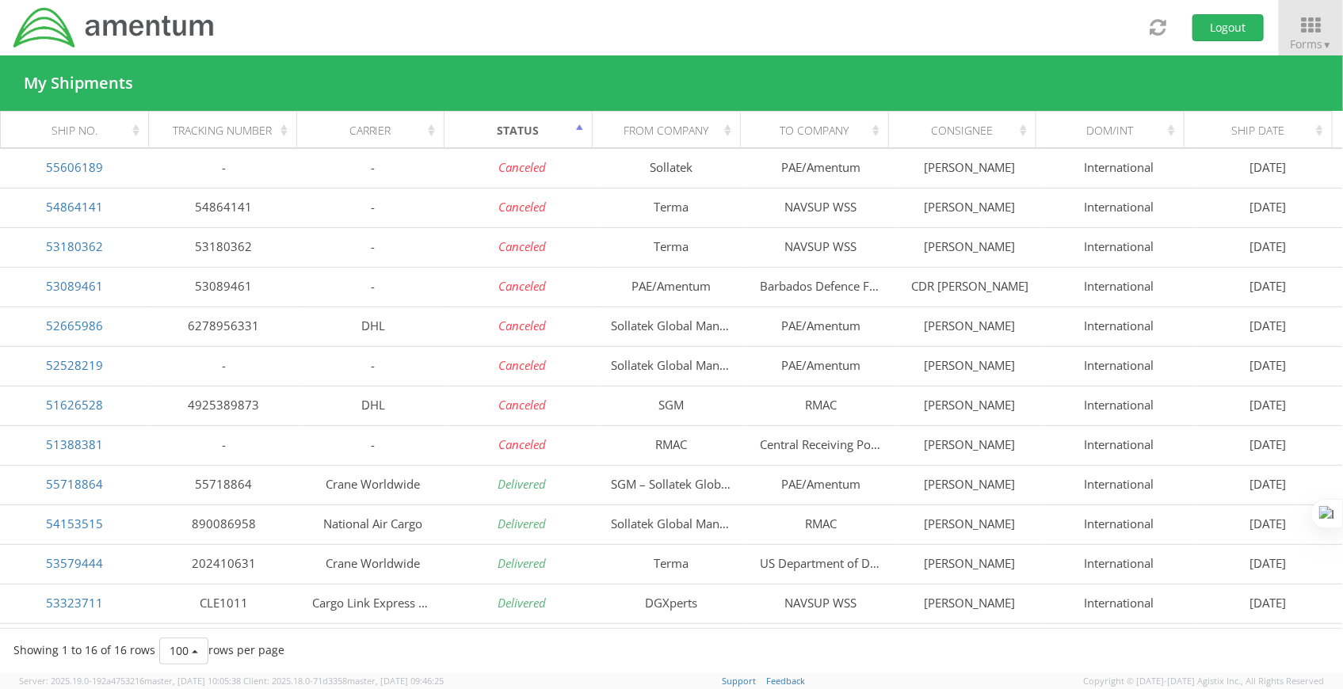
click at [578, 133] on div "Status" at bounding box center [523, 131] width 128 height 16
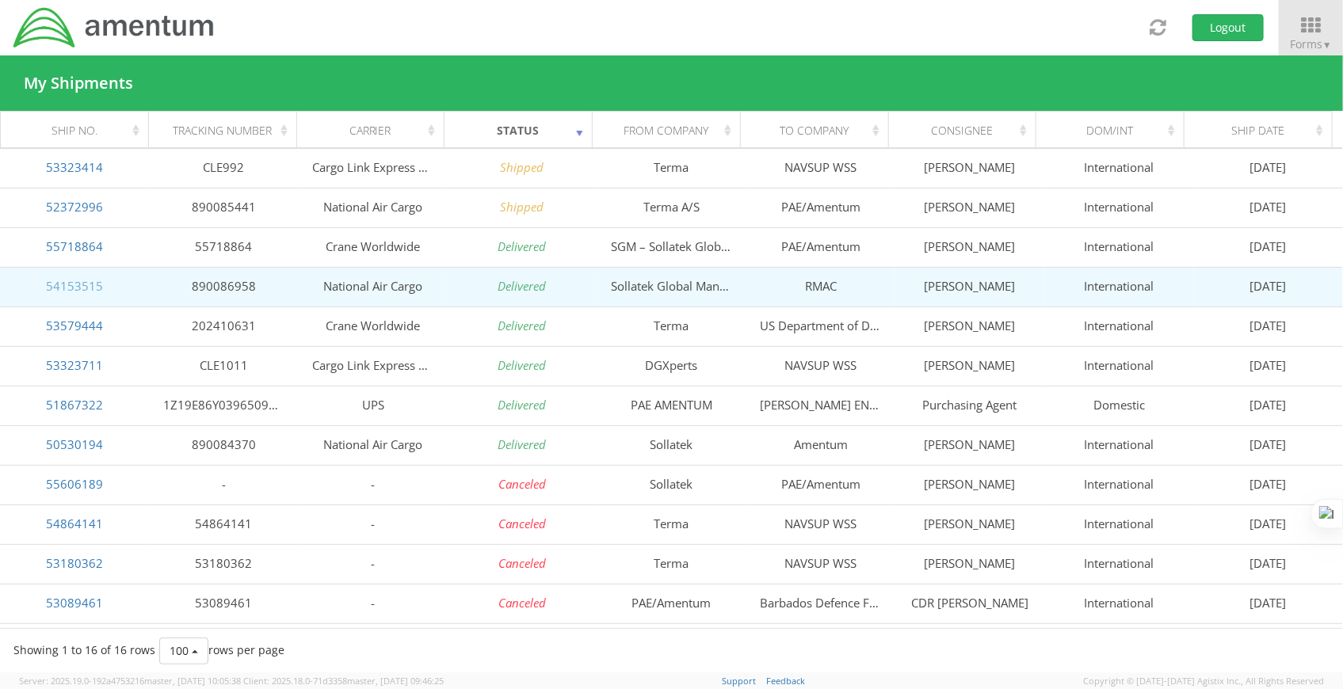
click at [81, 288] on link "54153515" at bounding box center [74, 286] width 57 height 16
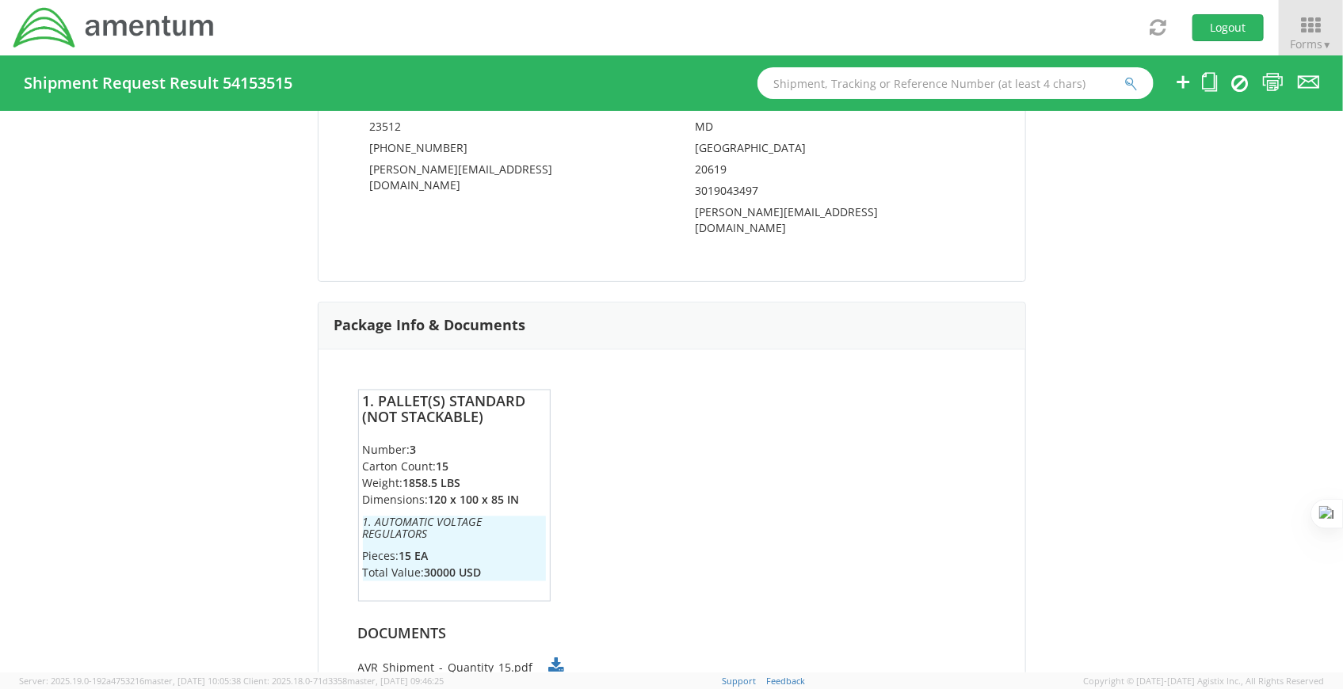
scroll to position [1299, 0]
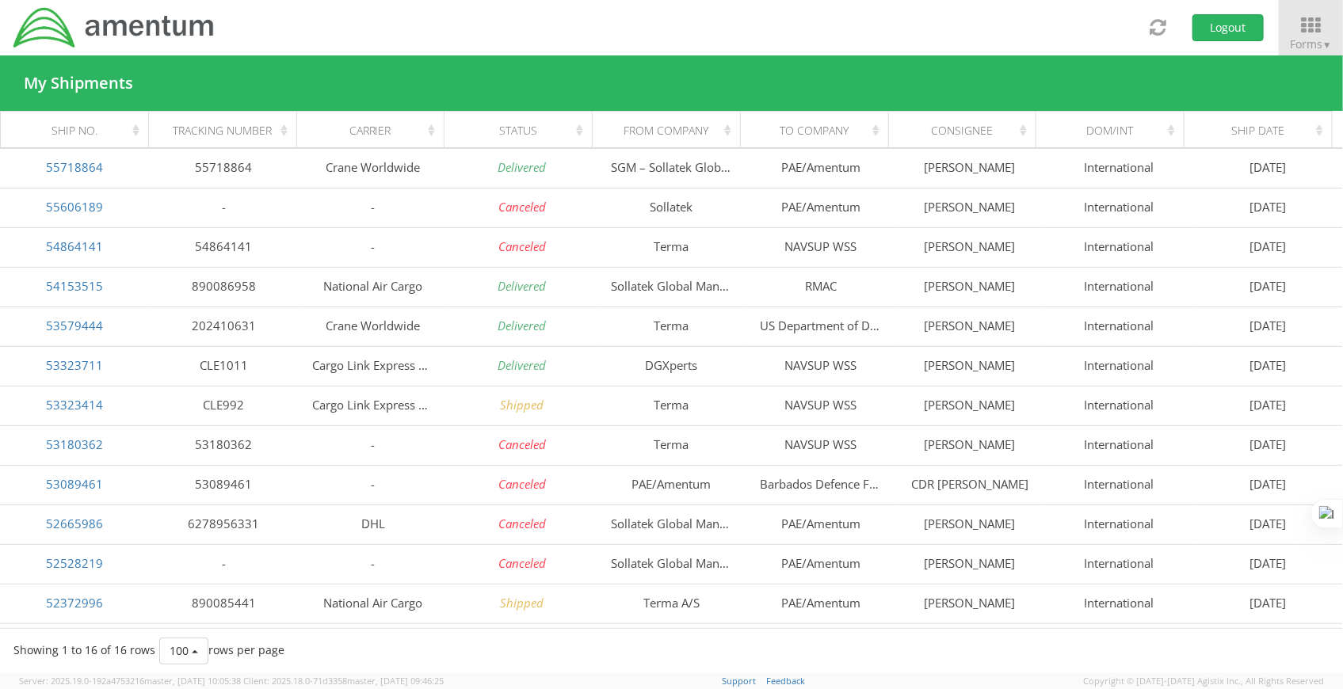
click at [546, 119] on th "Status" at bounding box center [518, 131] width 148 height 38
click at [578, 132] on div "Status" at bounding box center [523, 131] width 128 height 16
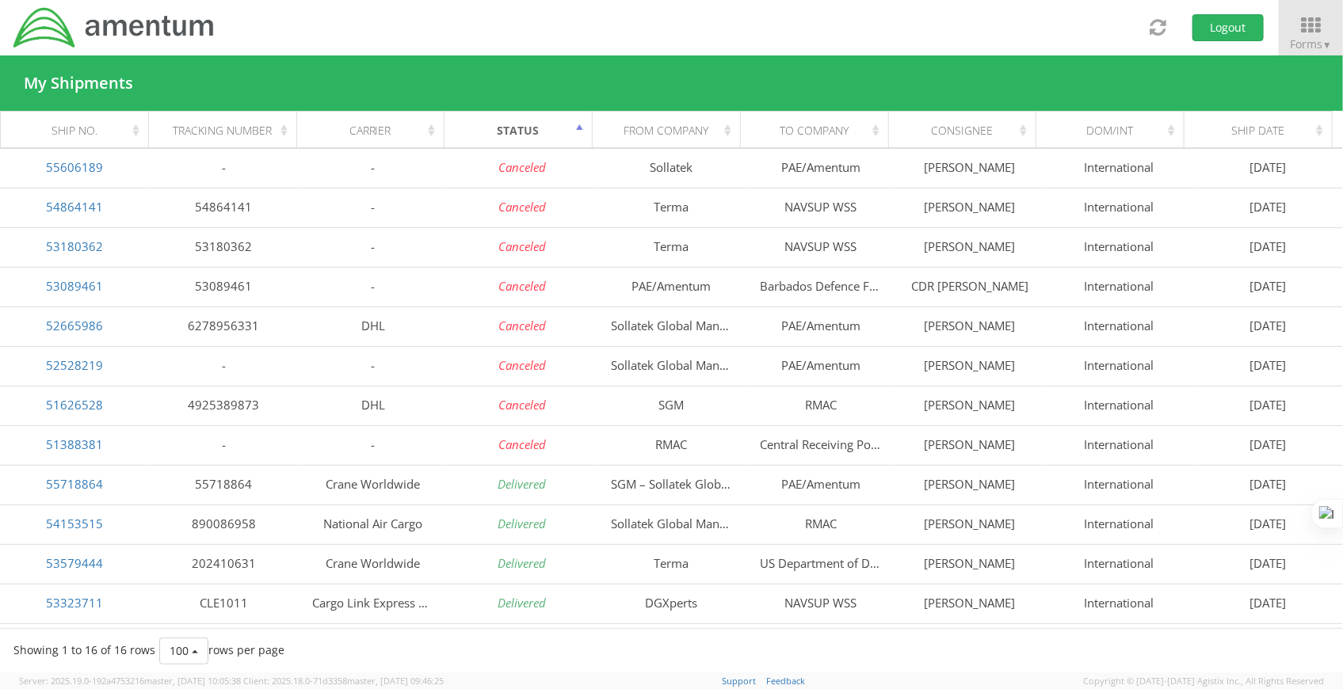
click at [578, 132] on div "Status" at bounding box center [523, 131] width 128 height 16
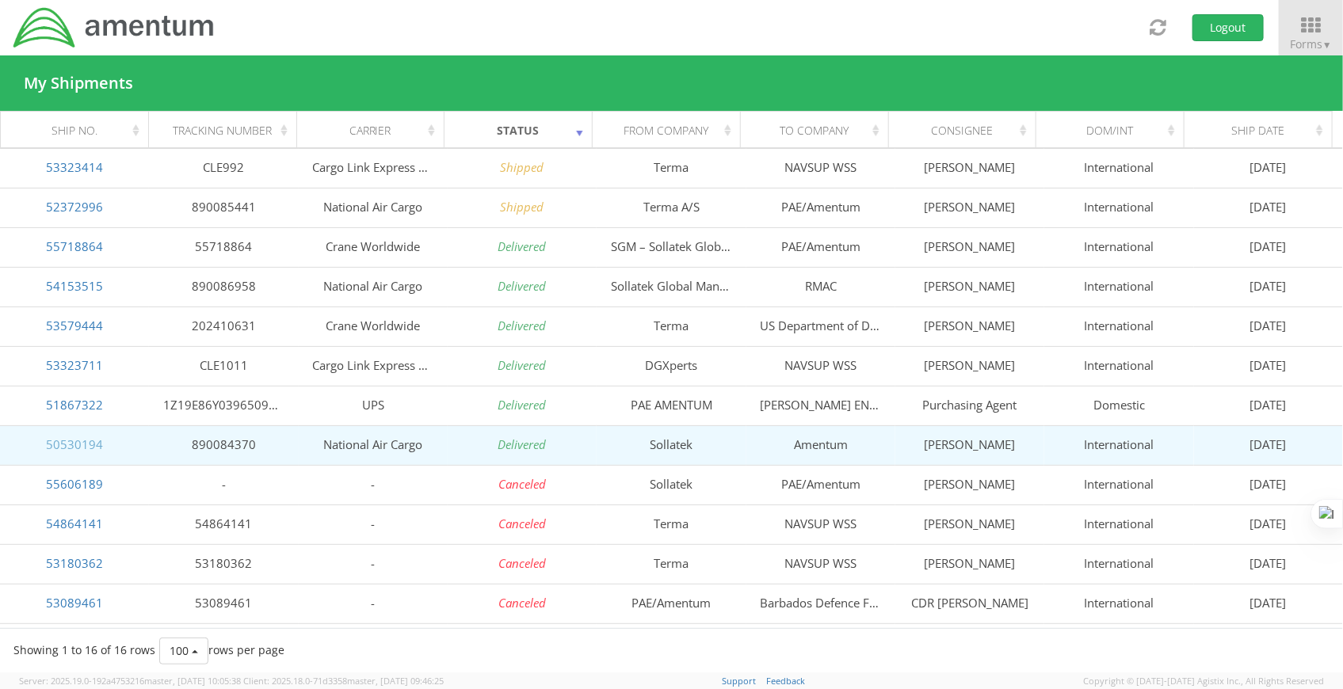
click at [67, 444] on link "50530194" at bounding box center [74, 445] width 57 height 16
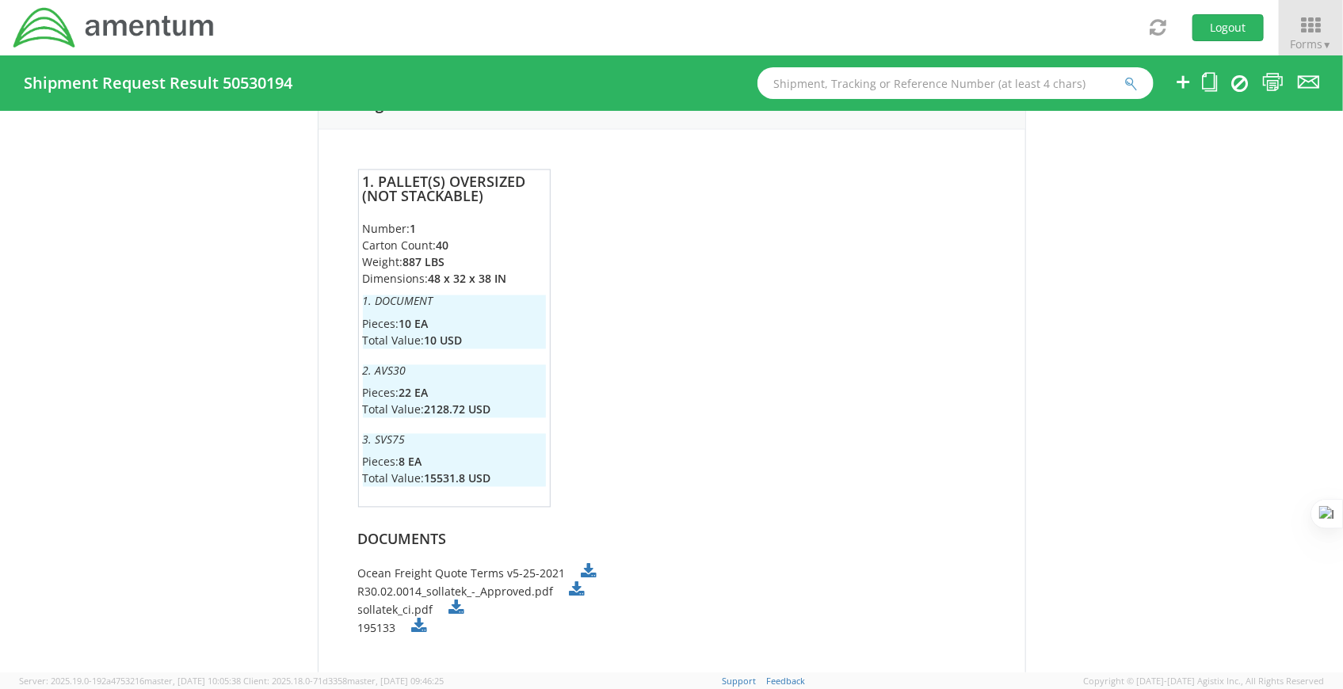
scroll to position [1396, 0]
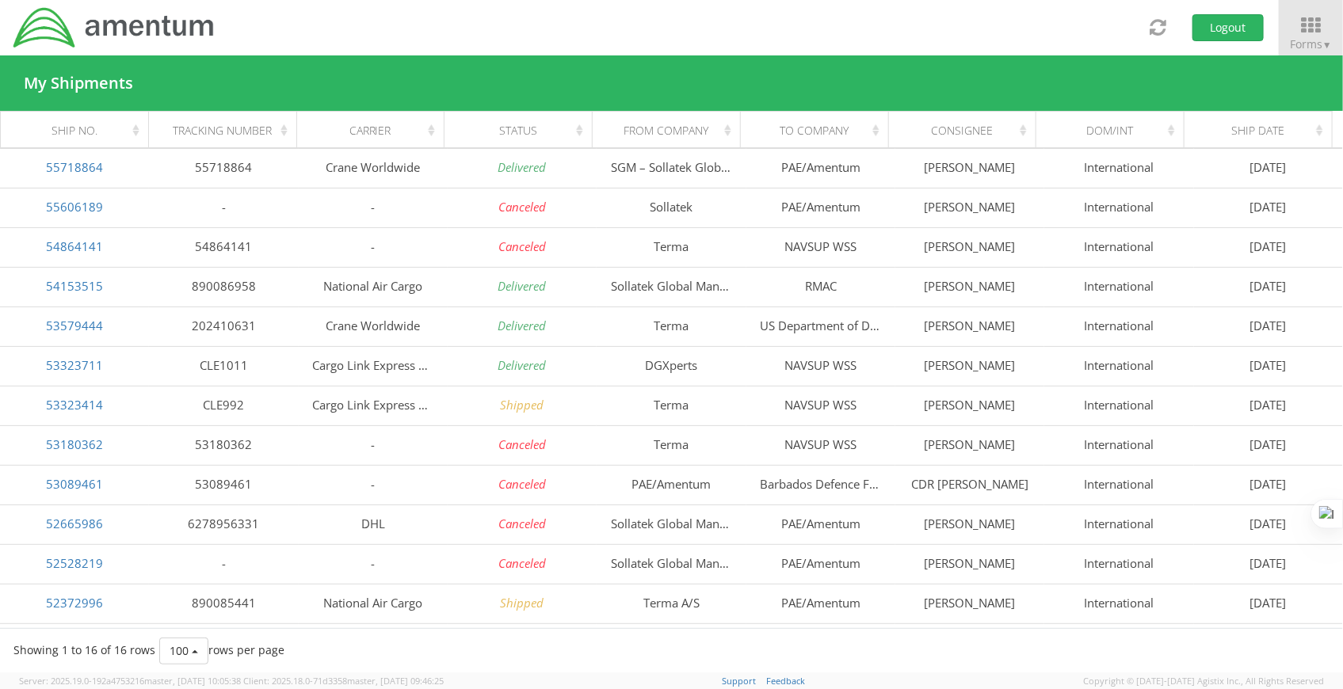
click at [559, 124] on div "Status" at bounding box center [523, 131] width 128 height 16
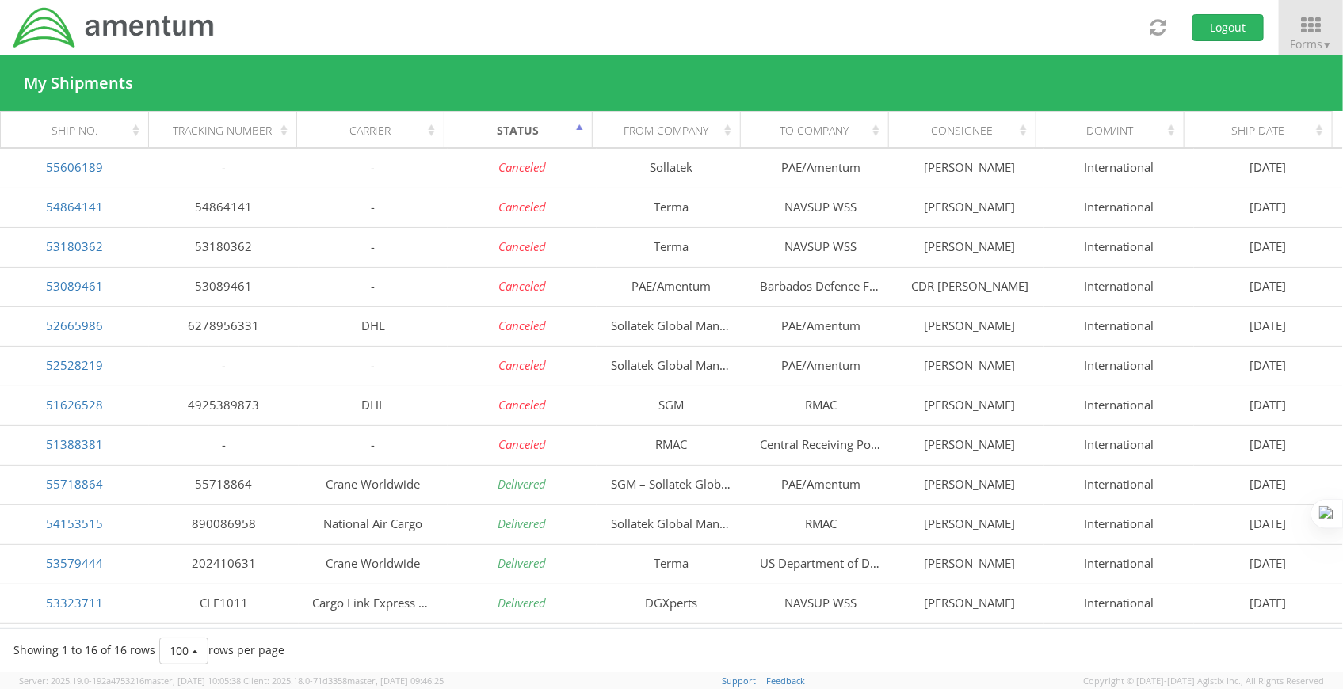
click at [583, 132] on div "Status" at bounding box center [523, 131] width 128 height 16
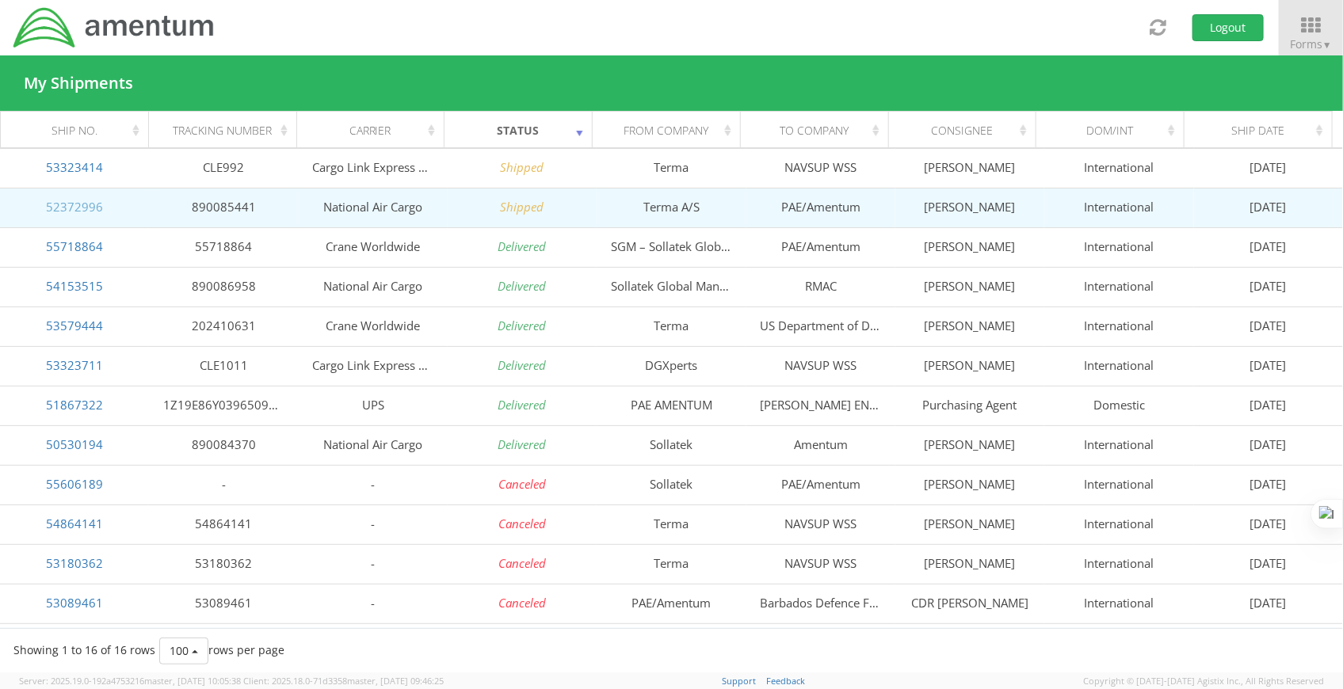
click at [91, 205] on link "52372996" at bounding box center [74, 207] width 57 height 16
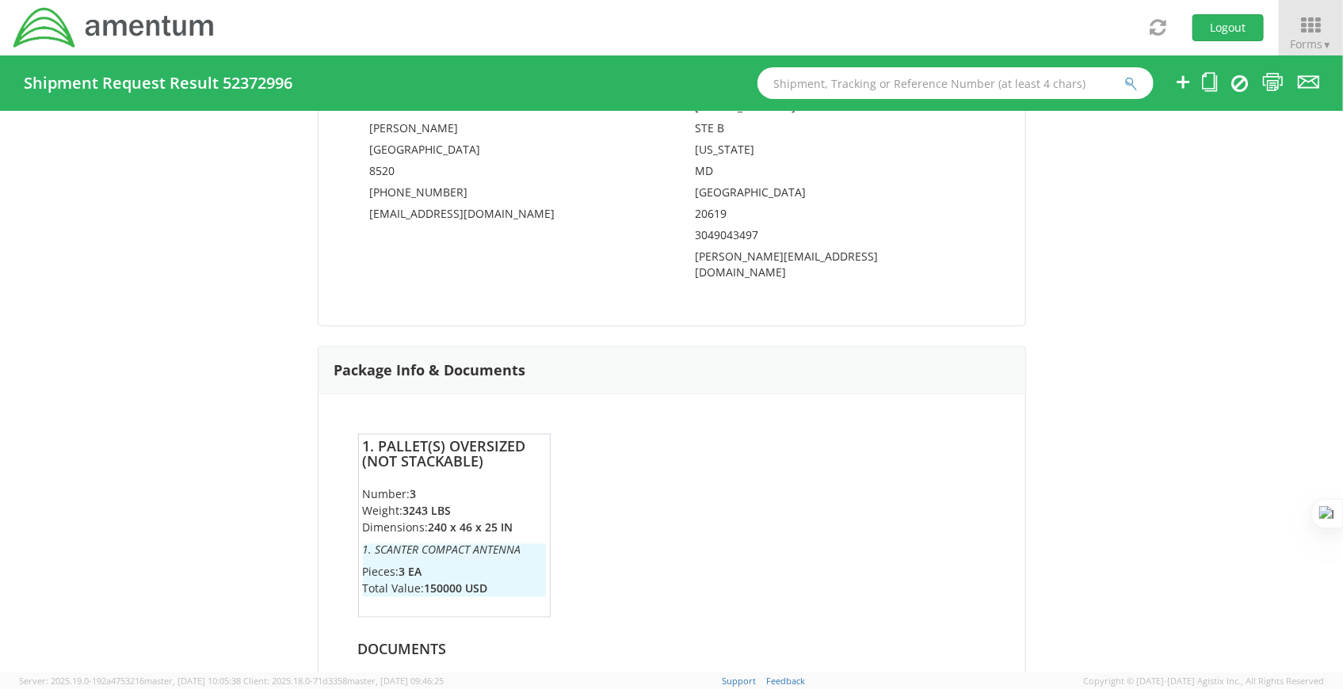
scroll to position [1184, 0]
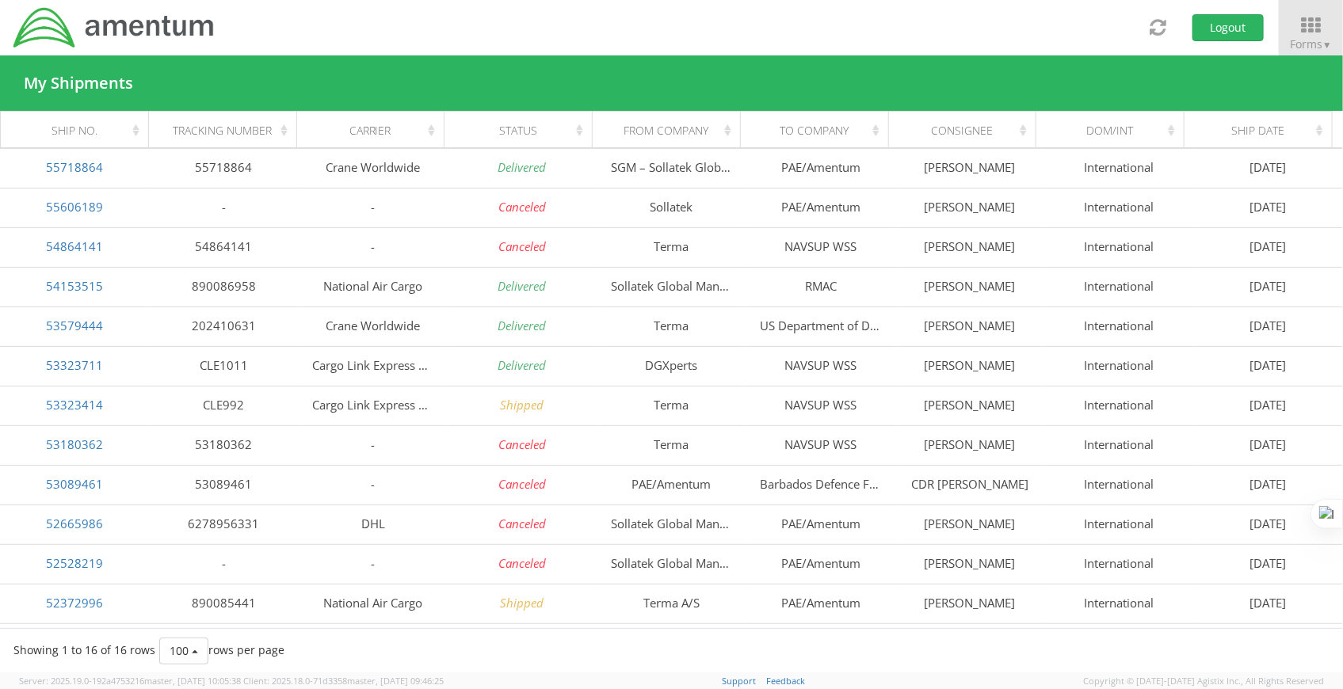
click at [580, 135] on div "Status" at bounding box center [523, 131] width 128 height 16
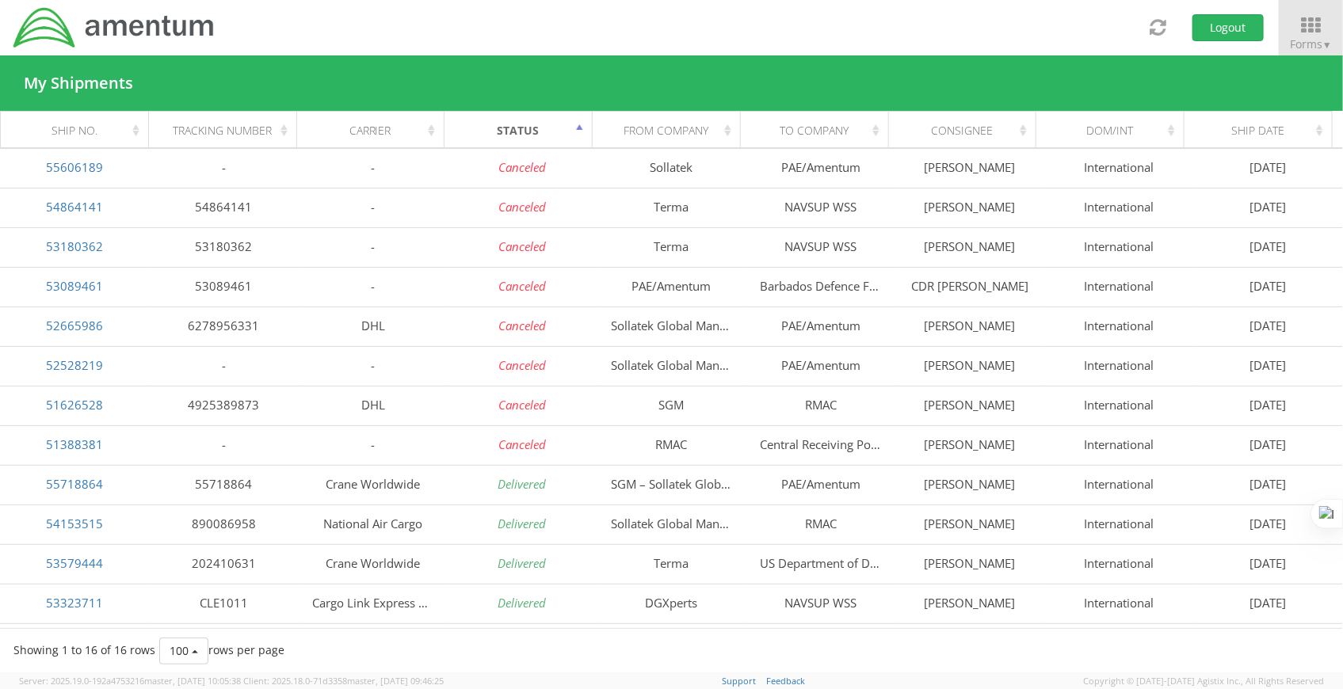
click at [580, 135] on div "Status" at bounding box center [523, 131] width 128 height 16
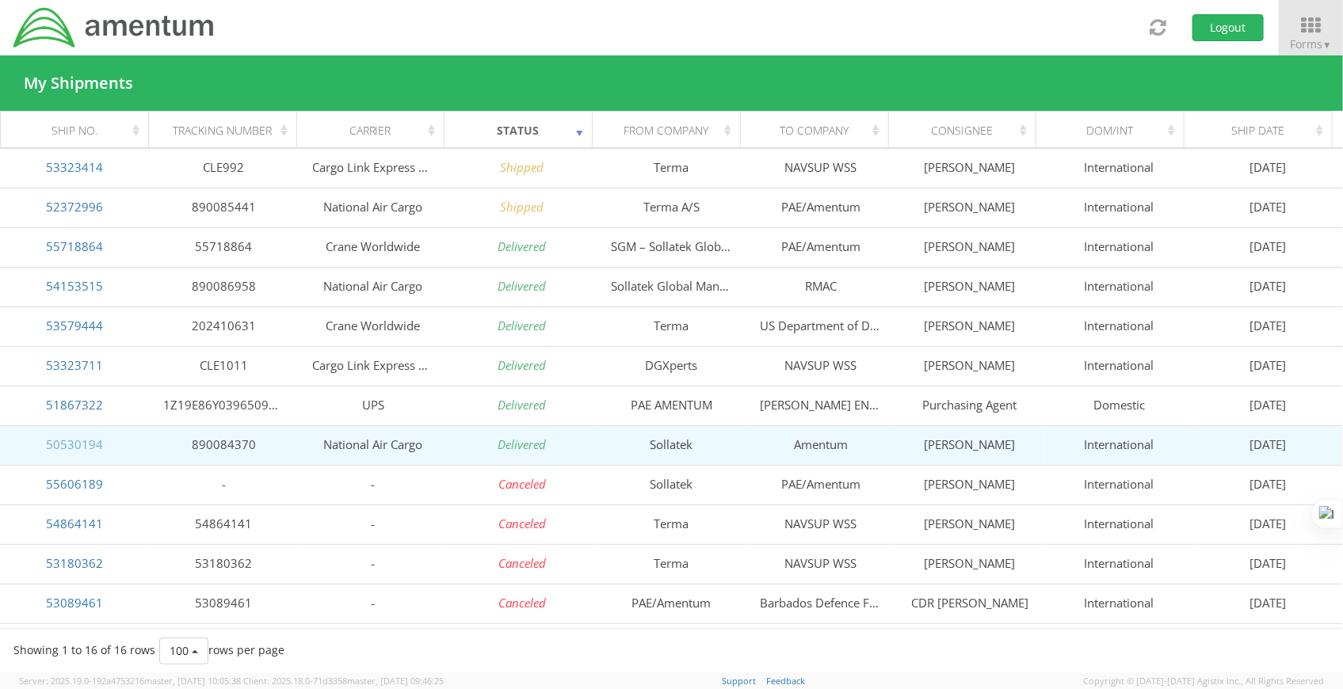
click at [63, 446] on link "50530194" at bounding box center [74, 445] width 57 height 16
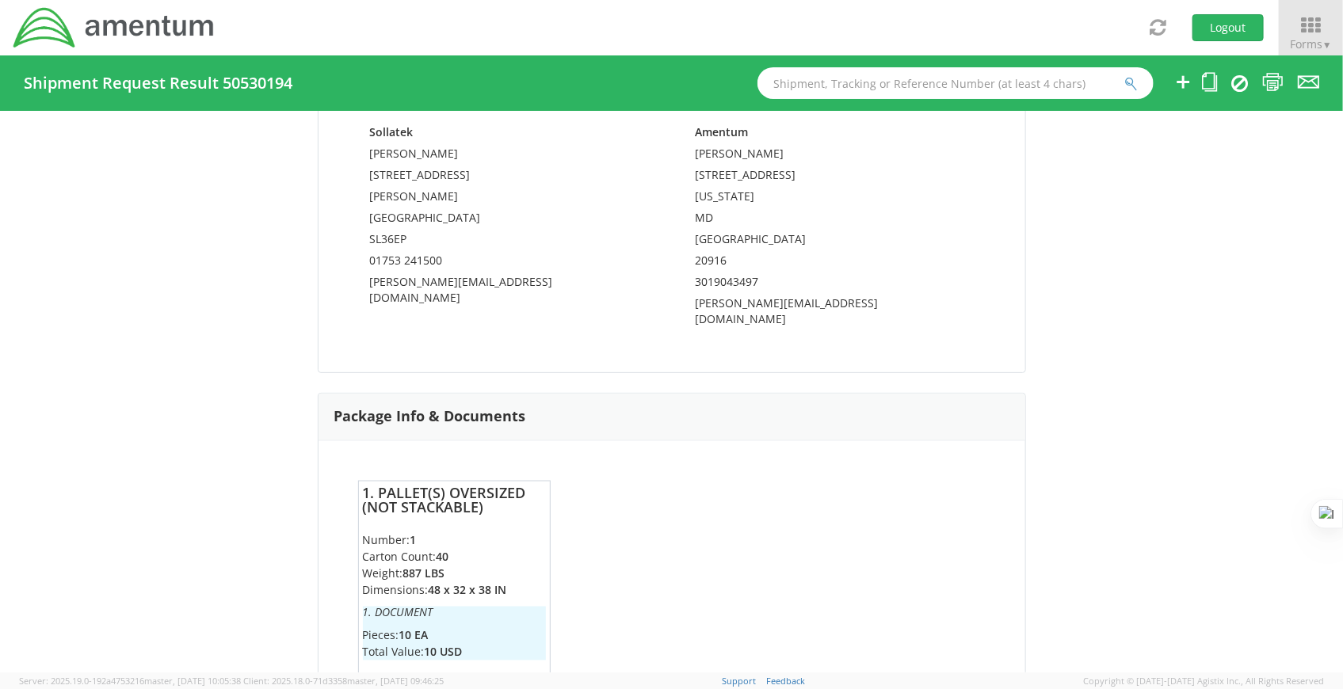
scroll to position [1396, 0]
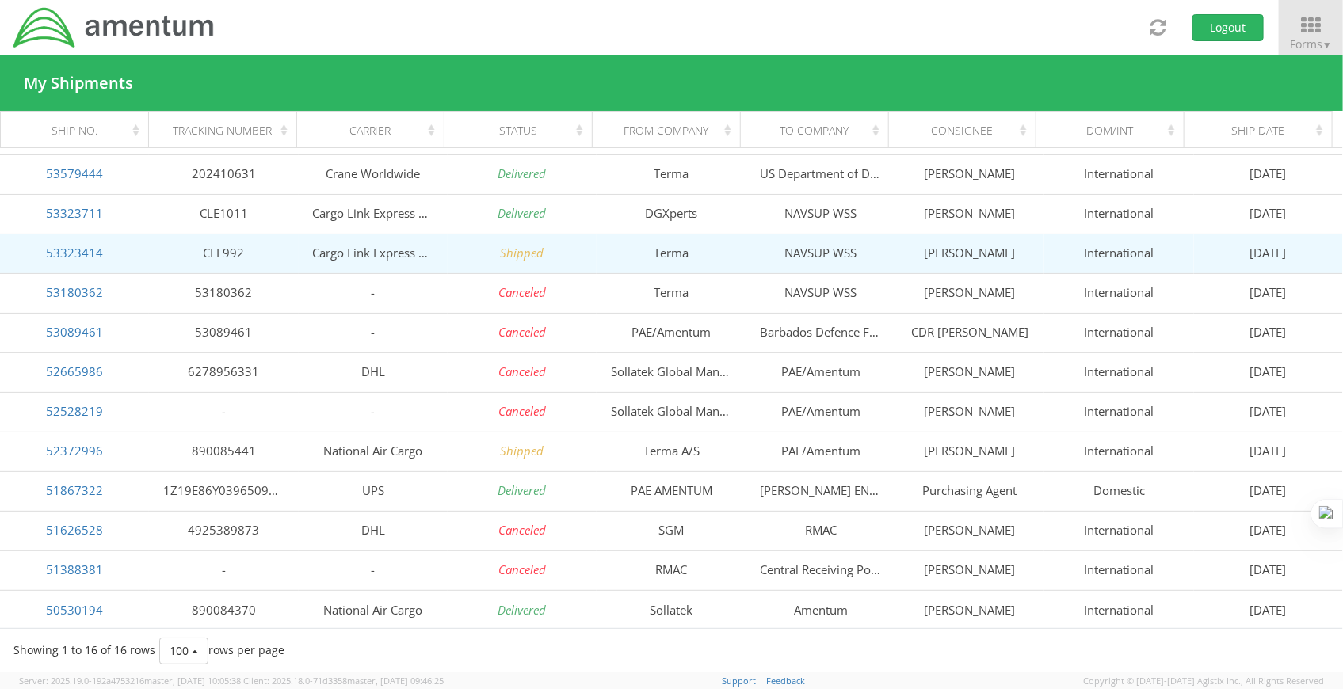
scroll to position [154, 0]
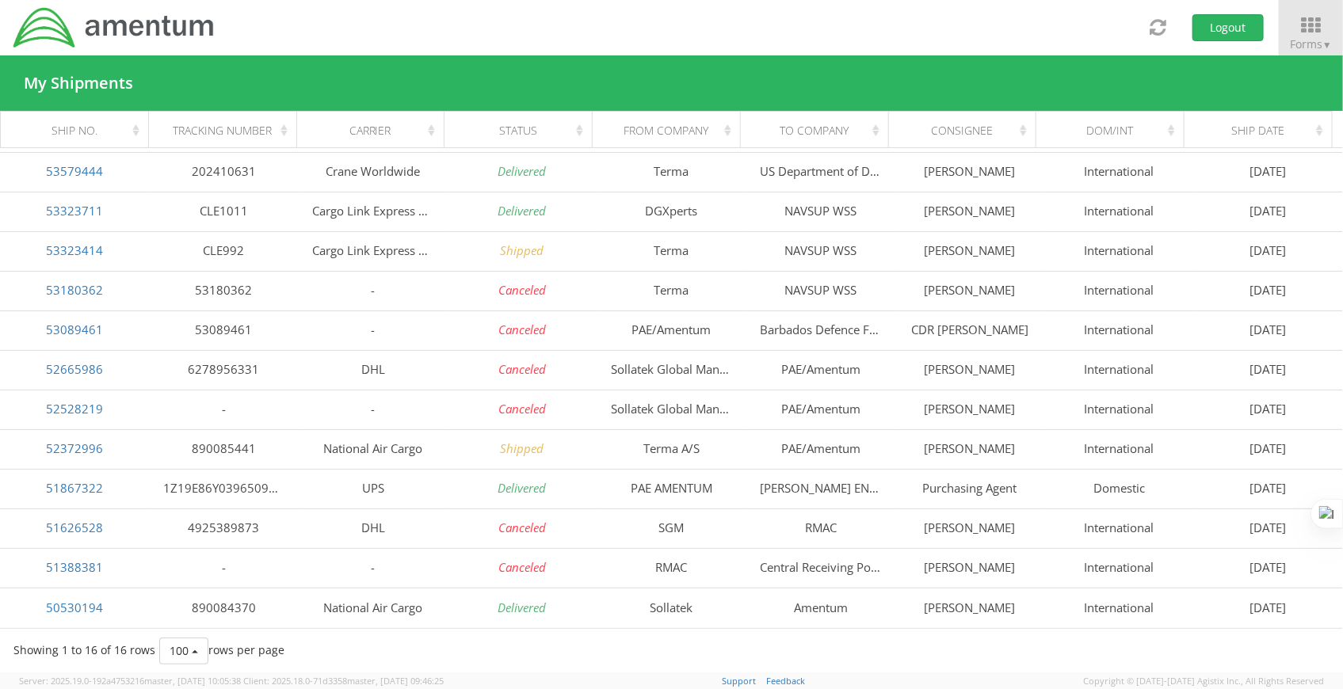
click at [570, 135] on div "Status" at bounding box center [523, 131] width 128 height 16
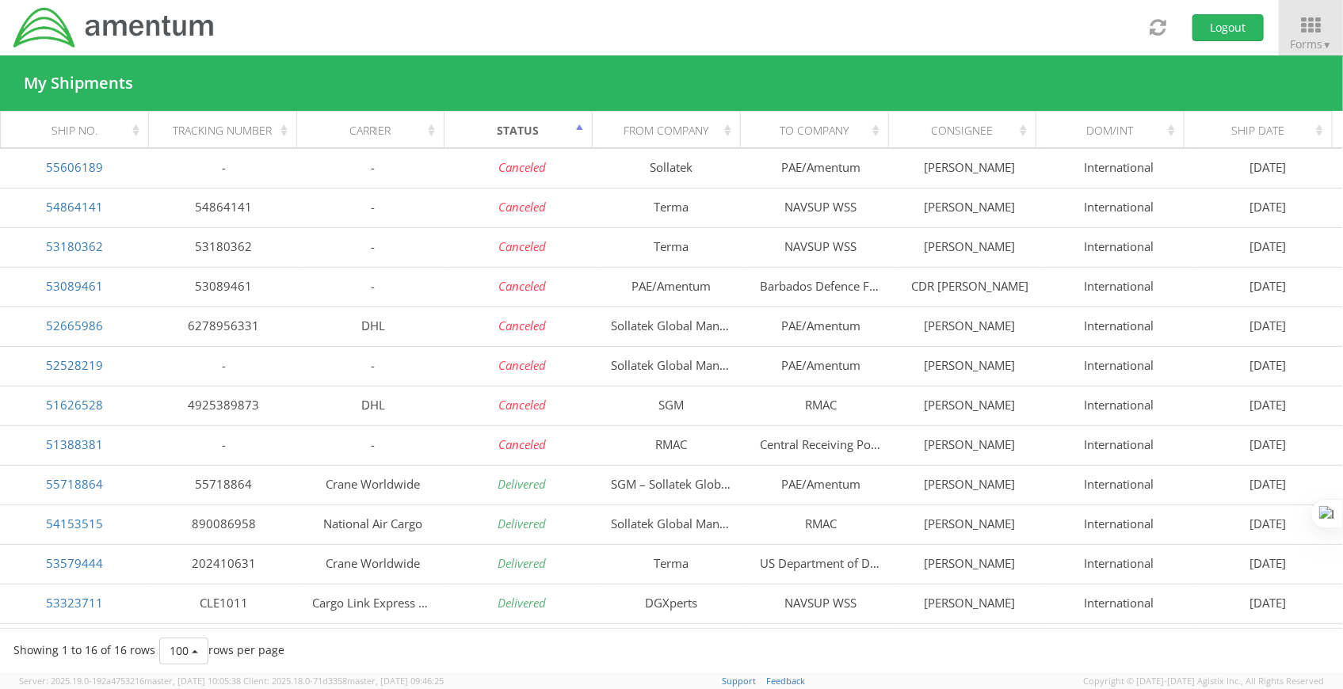
click at [581, 133] on div "Status" at bounding box center [523, 131] width 128 height 16
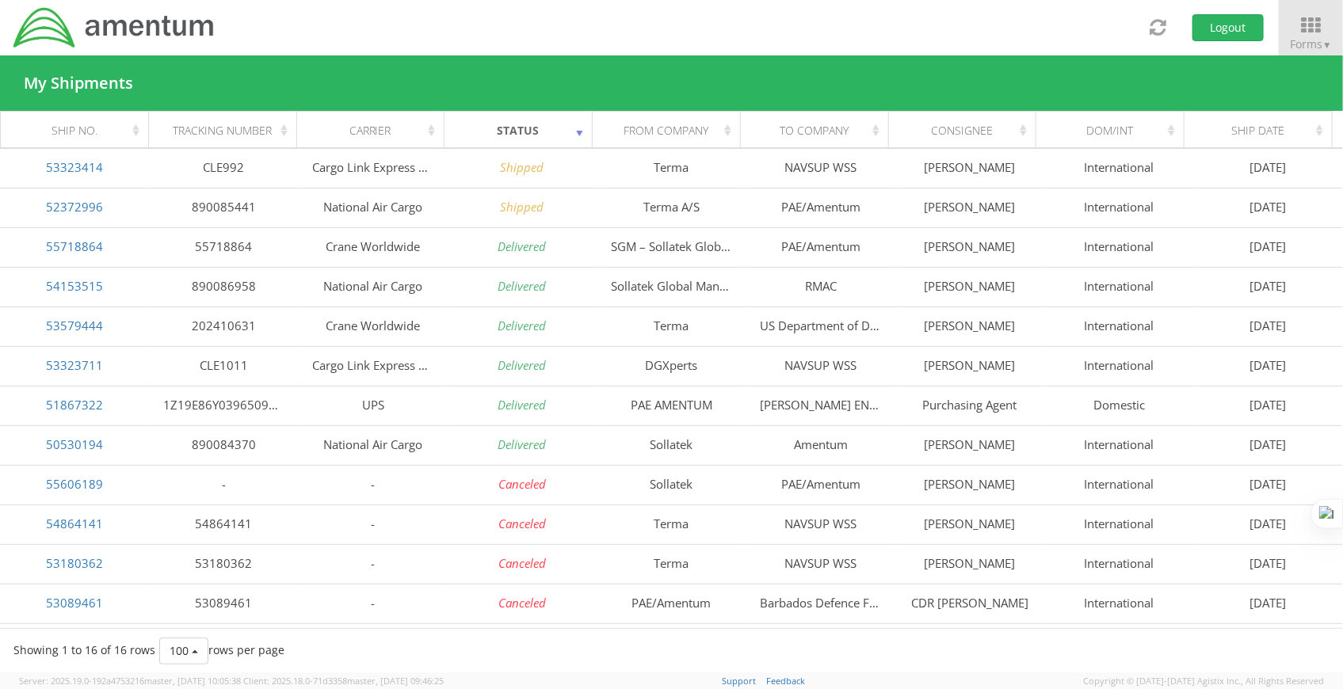
drag, startPoint x: 1326, startPoint y: 140, endPoint x: 1313, endPoint y: 130, distance: 17.0
click at [1322, 139] on th "Ship Date" at bounding box center [1258, 131] width 148 height 38
click at [1313, 130] on div "Ship Date" at bounding box center [1263, 131] width 128 height 16
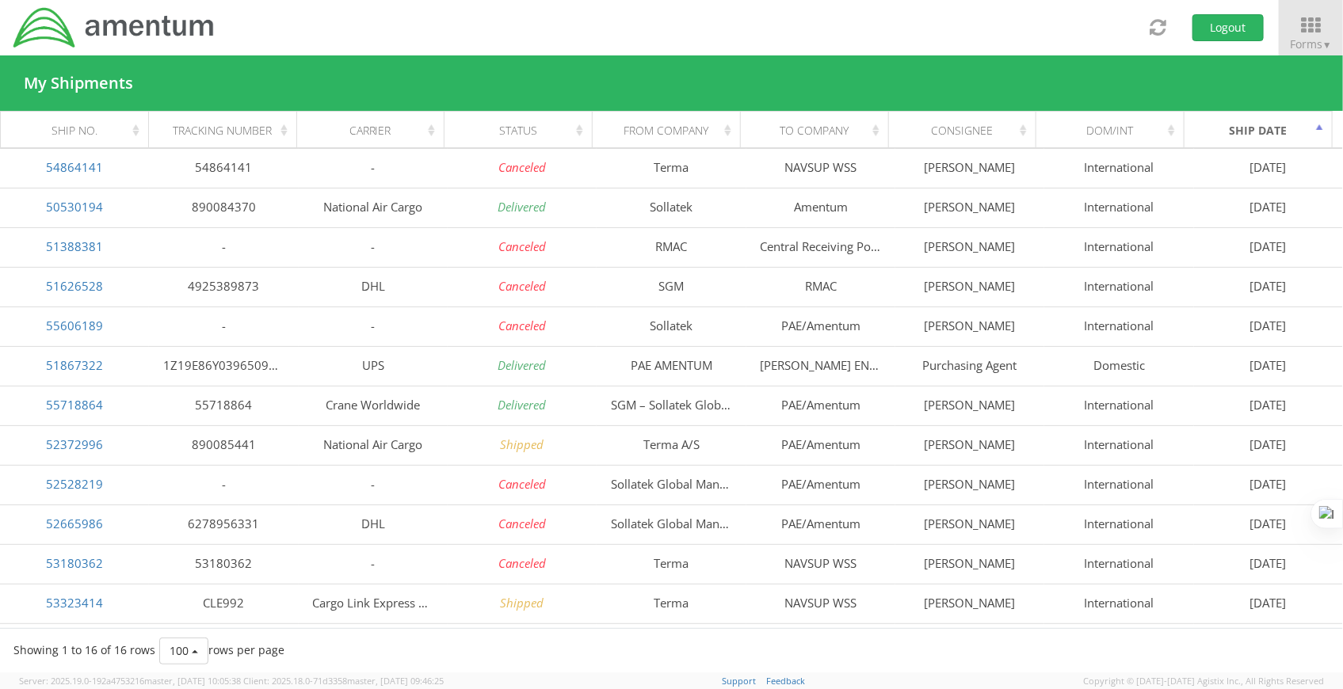
click at [1313, 130] on div "Ship Date" at bounding box center [1263, 131] width 128 height 16
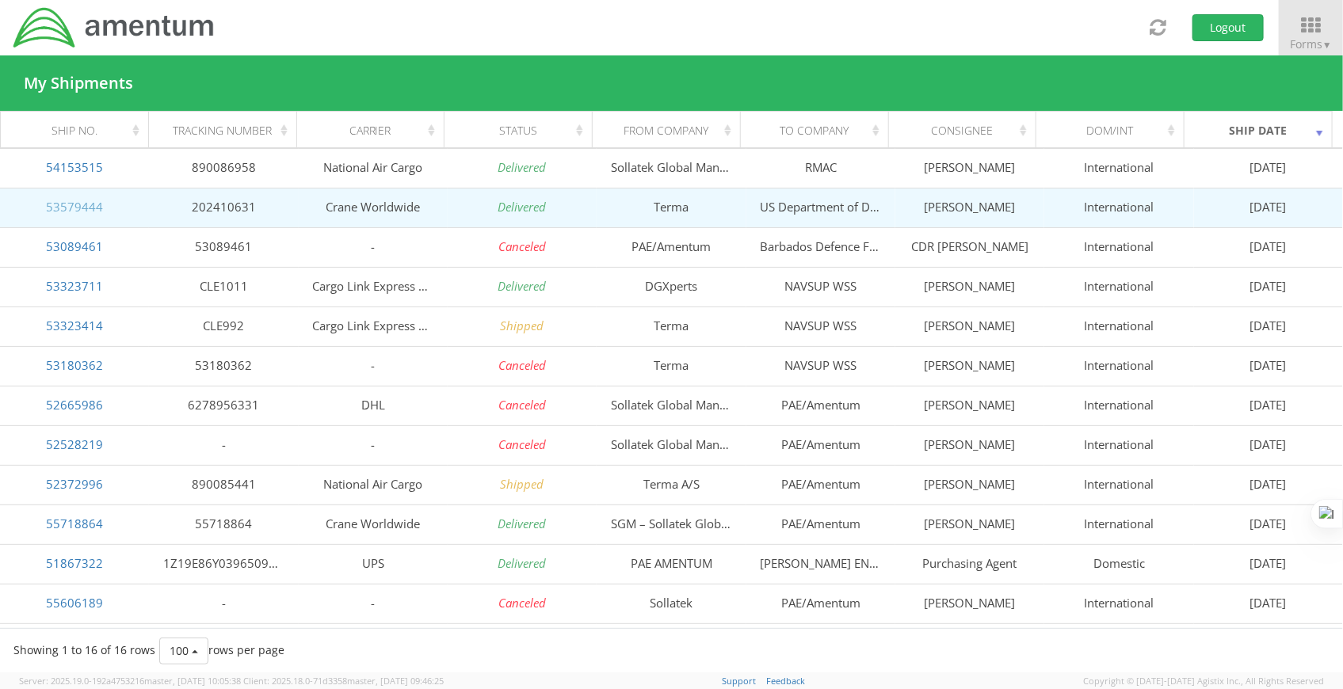
click at [61, 206] on link "53579444" at bounding box center [74, 207] width 57 height 16
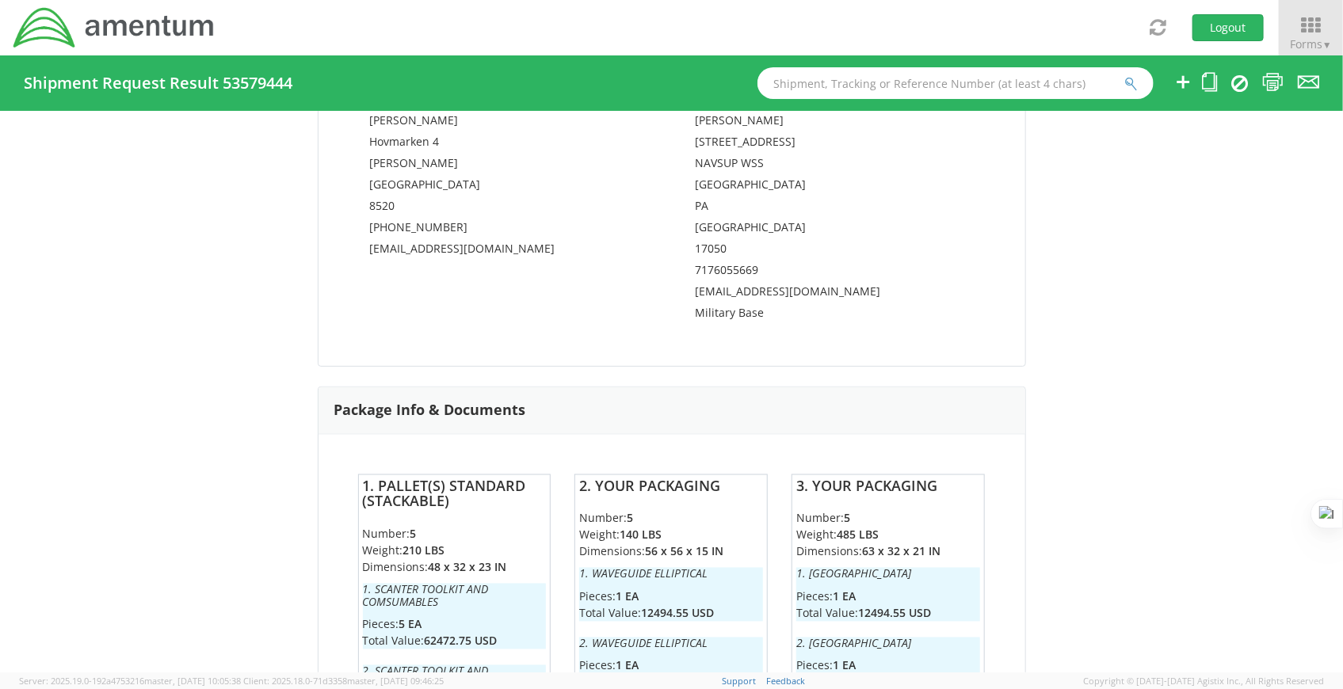
scroll to position [864, 0]
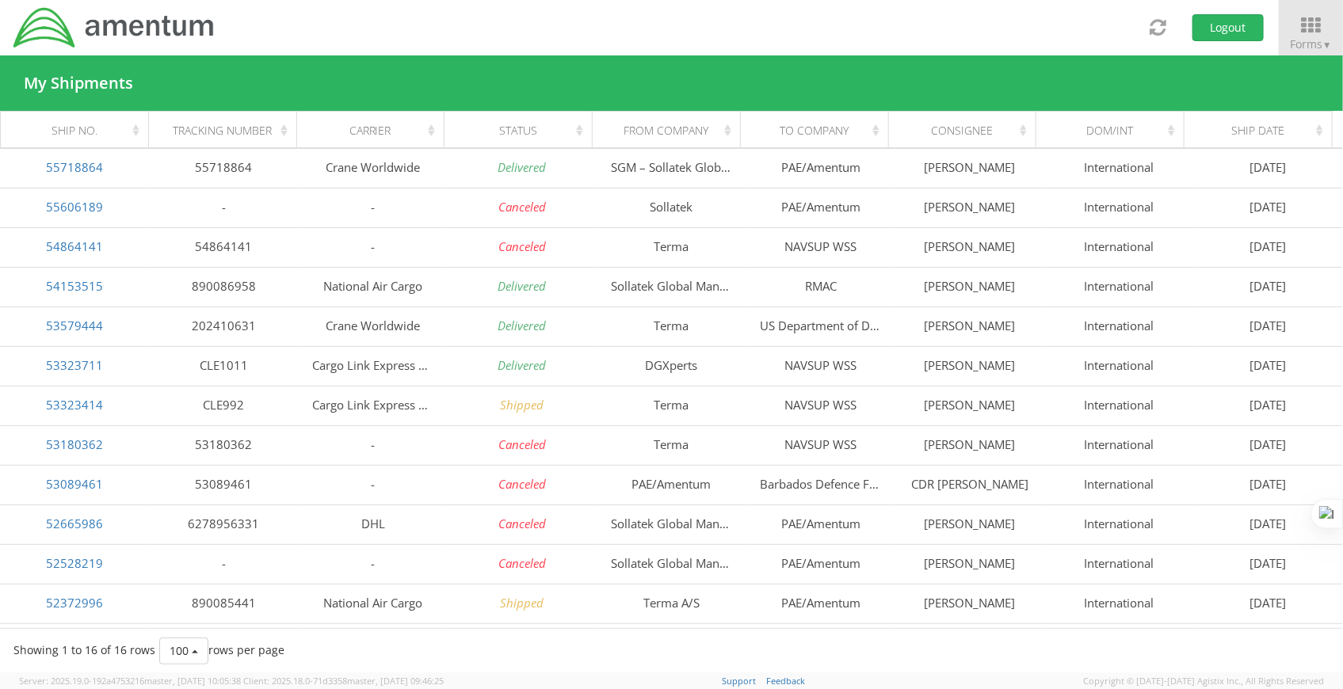
click at [1288, 132] on div "Ship Date" at bounding box center [1263, 131] width 128 height 16
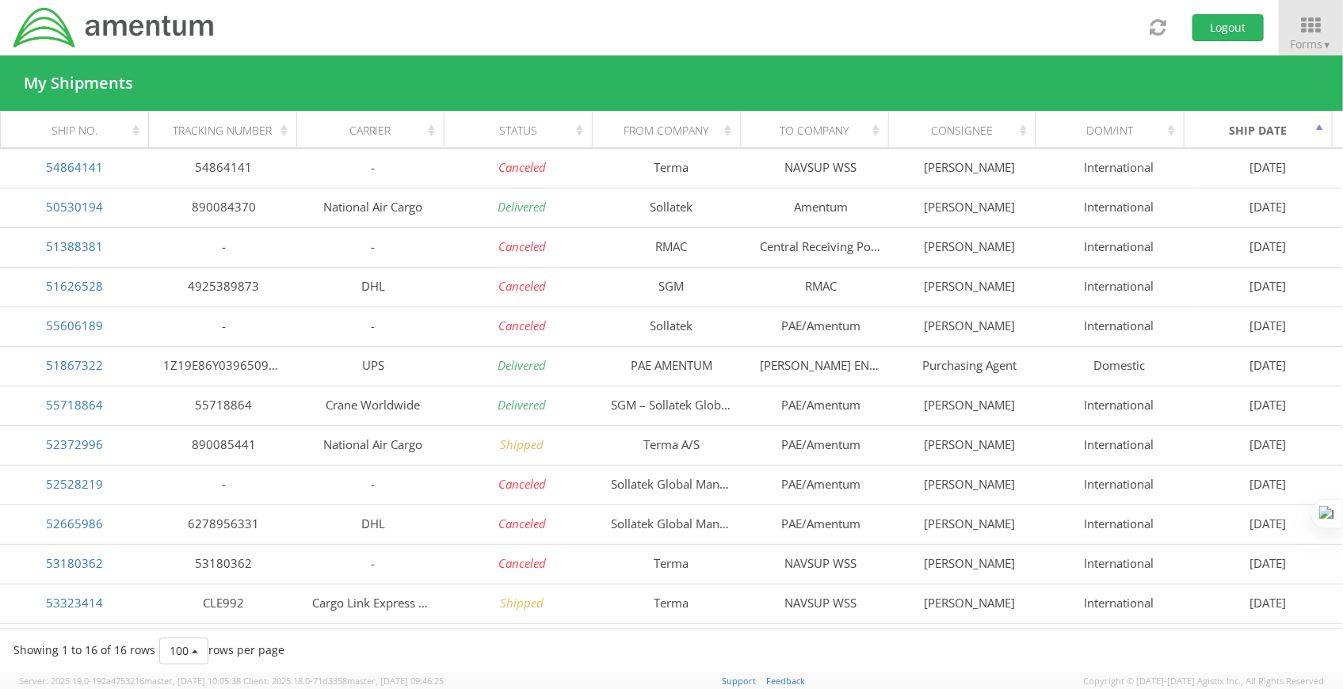
click at [1288, 132] on div "Ship Date" at bounding box center [1263, 131] width 128 height 16
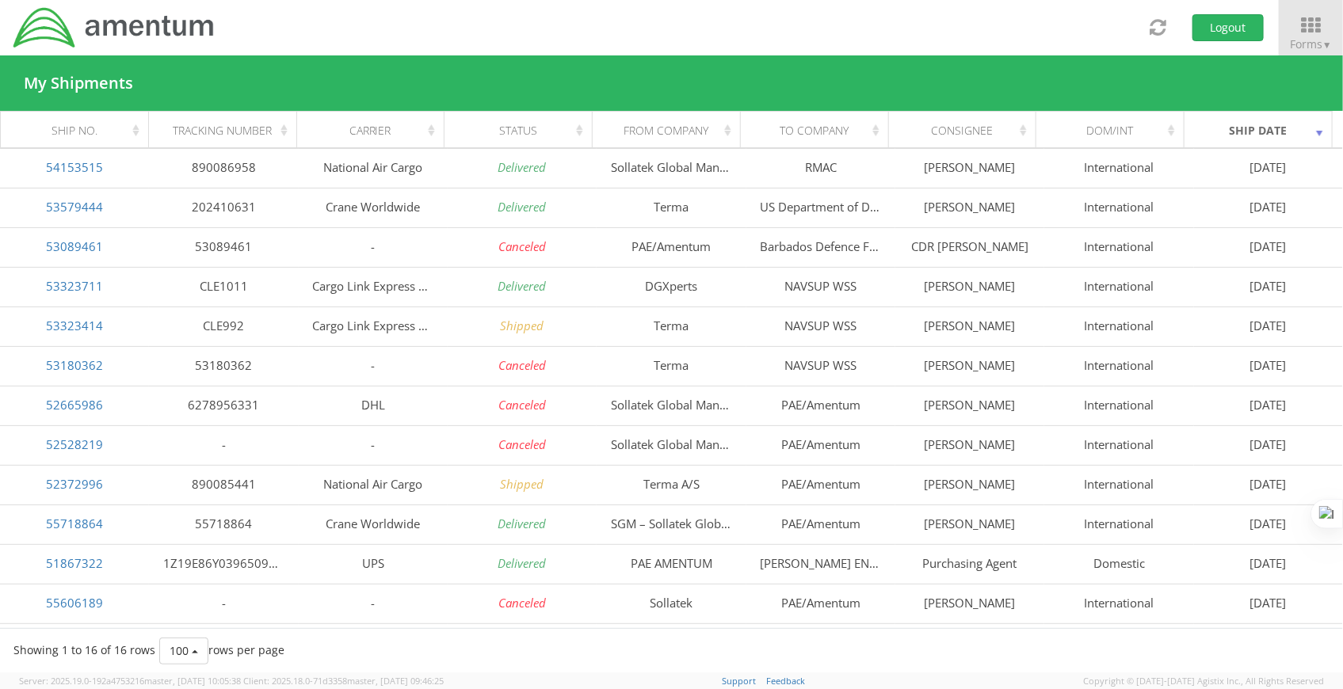
click at [1288, 132] on div "Ship Date" at bounding box center [1263, 131] width 128 height 16
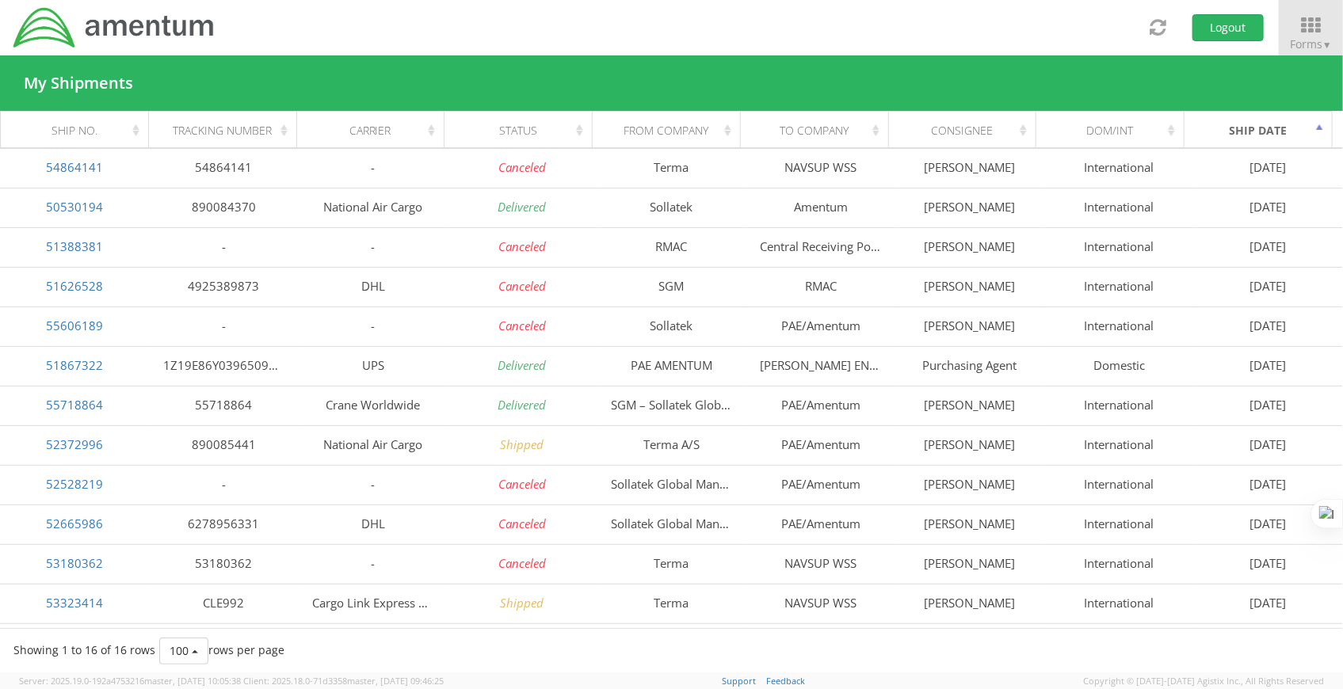
click at [1288, 132] on div "Ship Date" at bounding box center [1263, 131] width 128 height 16
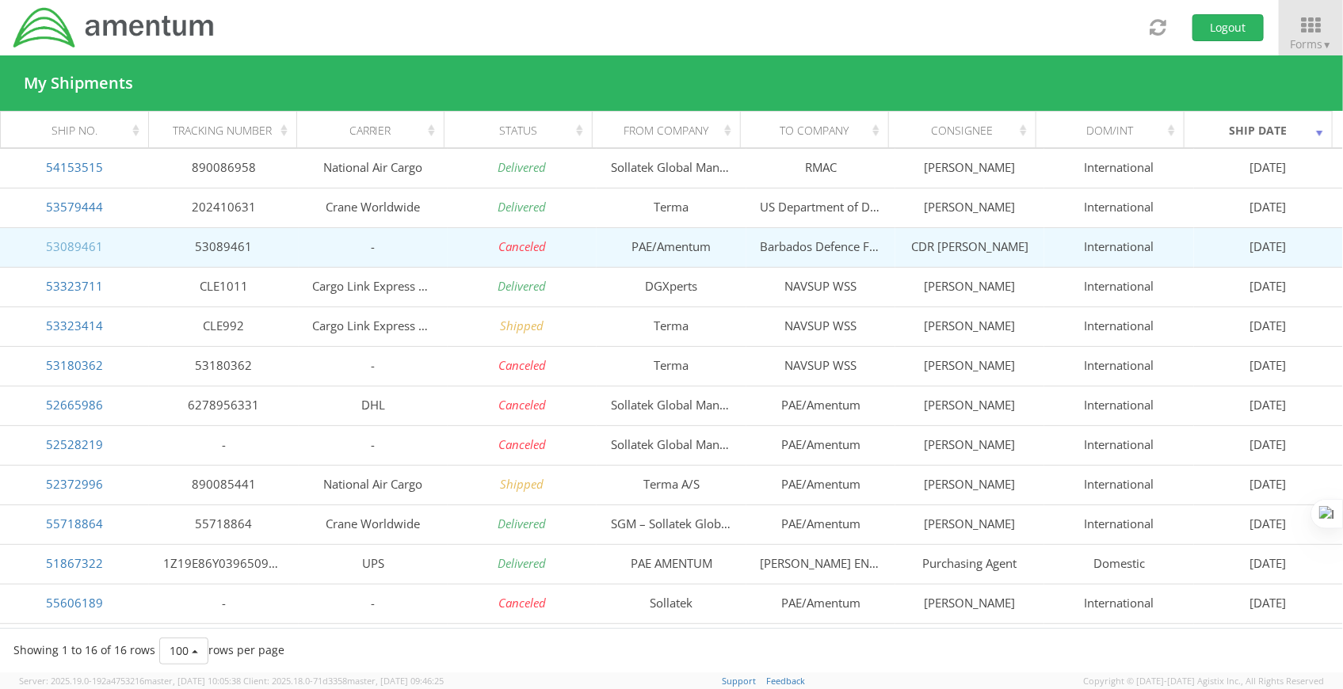
click at [93, 246] on link "53089461" at bounding box center [74, 246] width 57 height 16
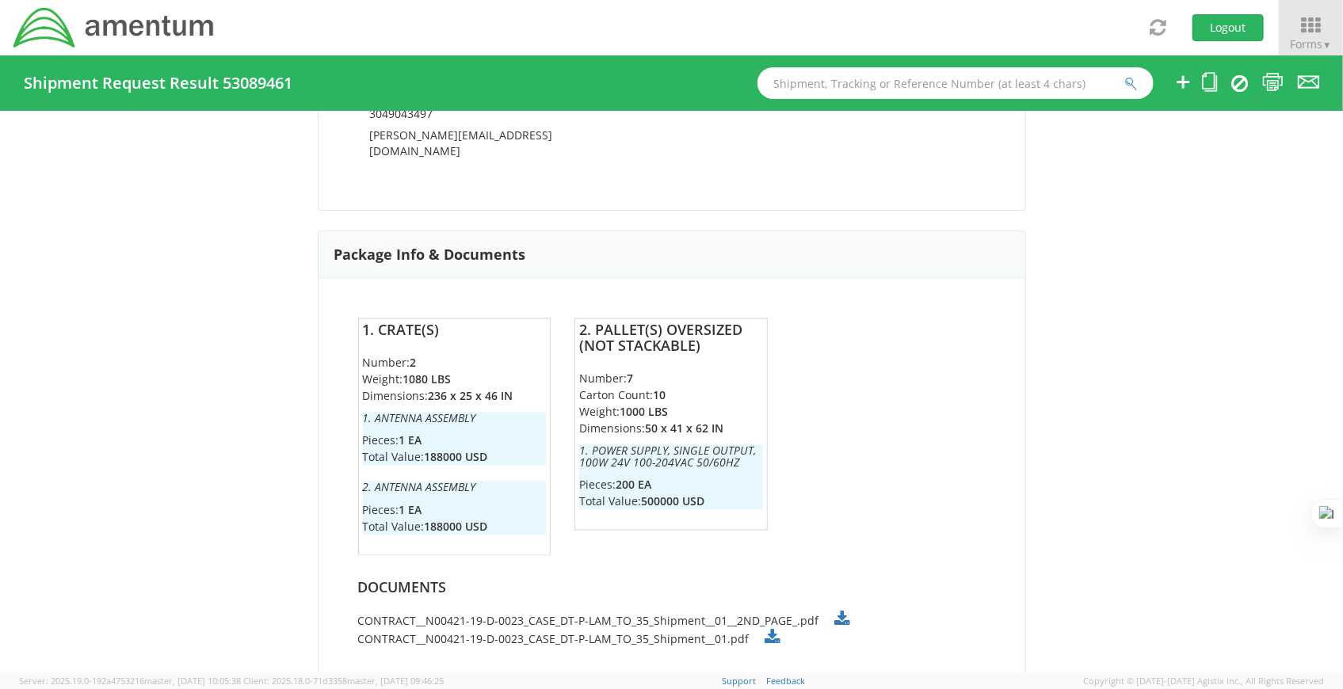
scroll to position [1341, 0]
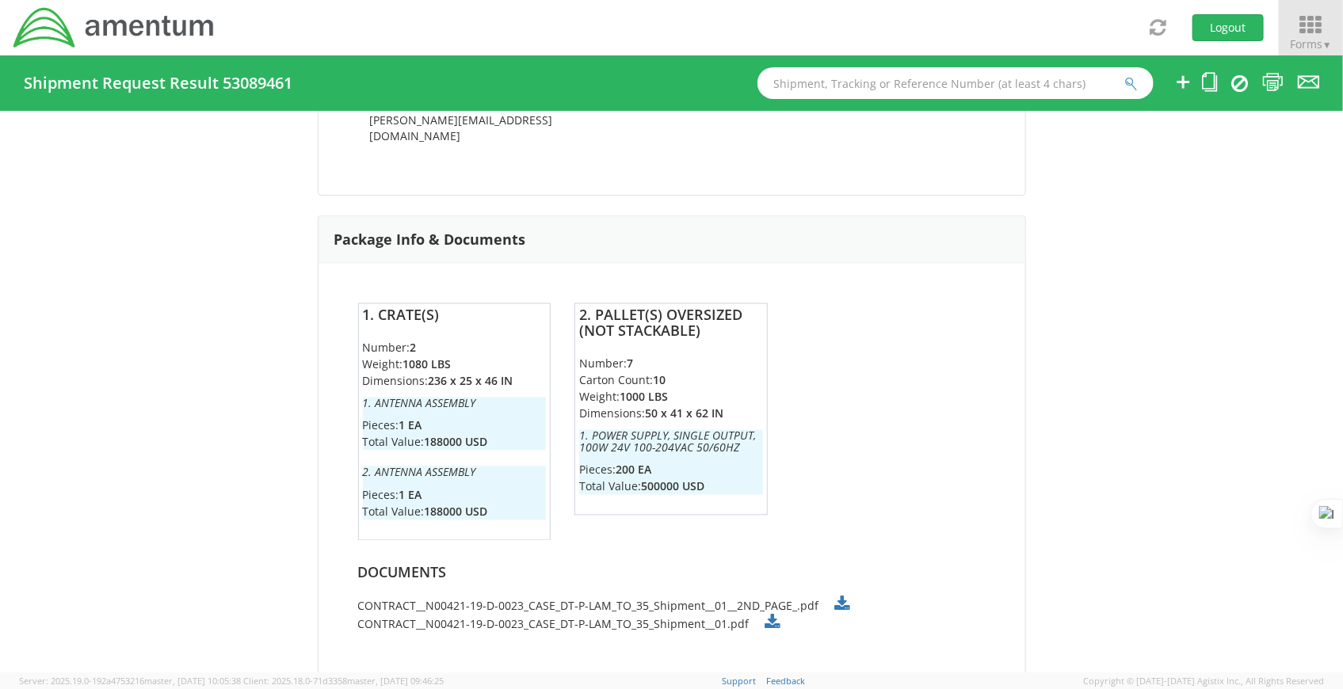
click at [1314, 24] on icon at bounding box center [1311, 25] width 74 height 22
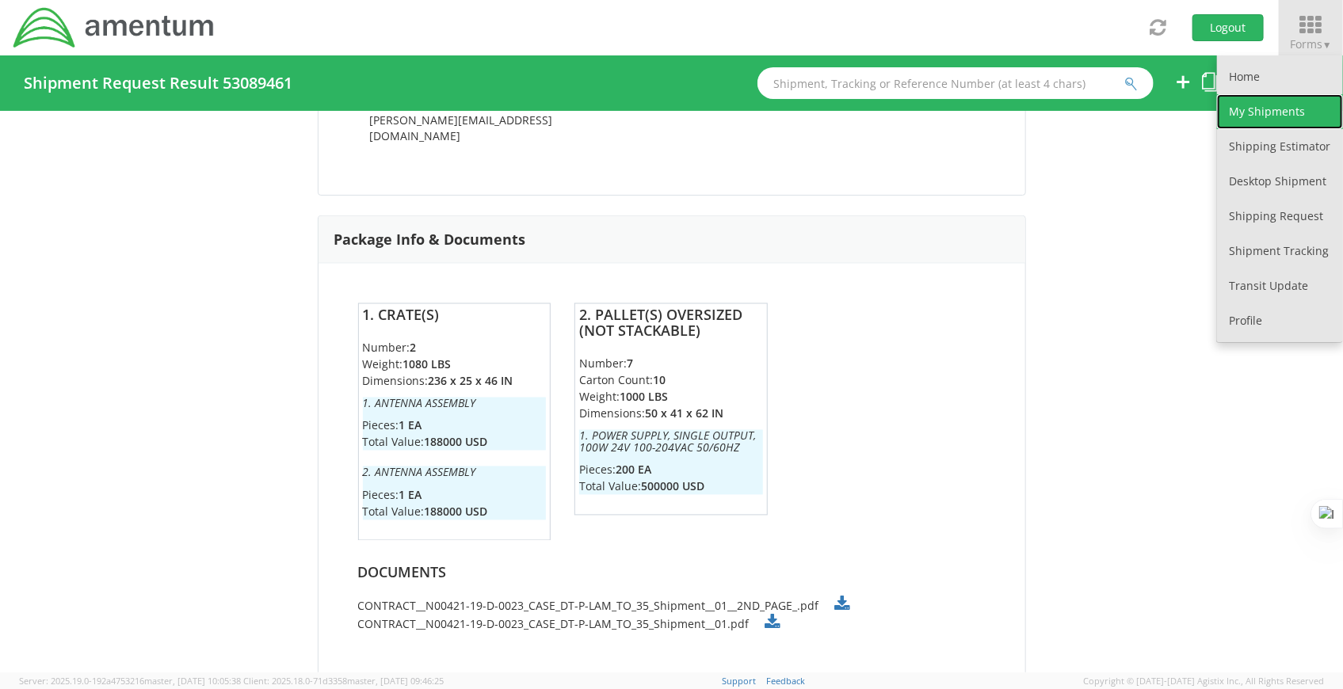
click at [1296, 122] on link "My Shipments" at bounding box center [1280, 111] width 126 height 35
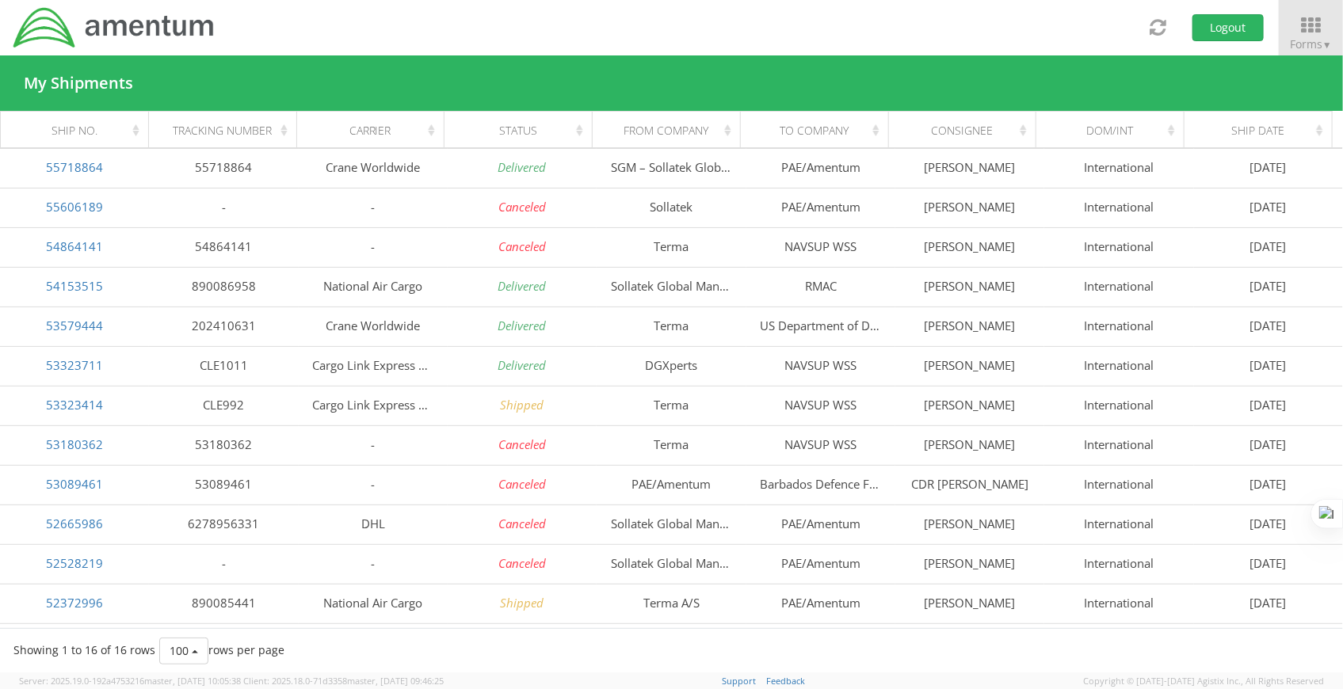
click at [576, 130] on div "Status" at bounding box center [523, 131] width 128 height 16
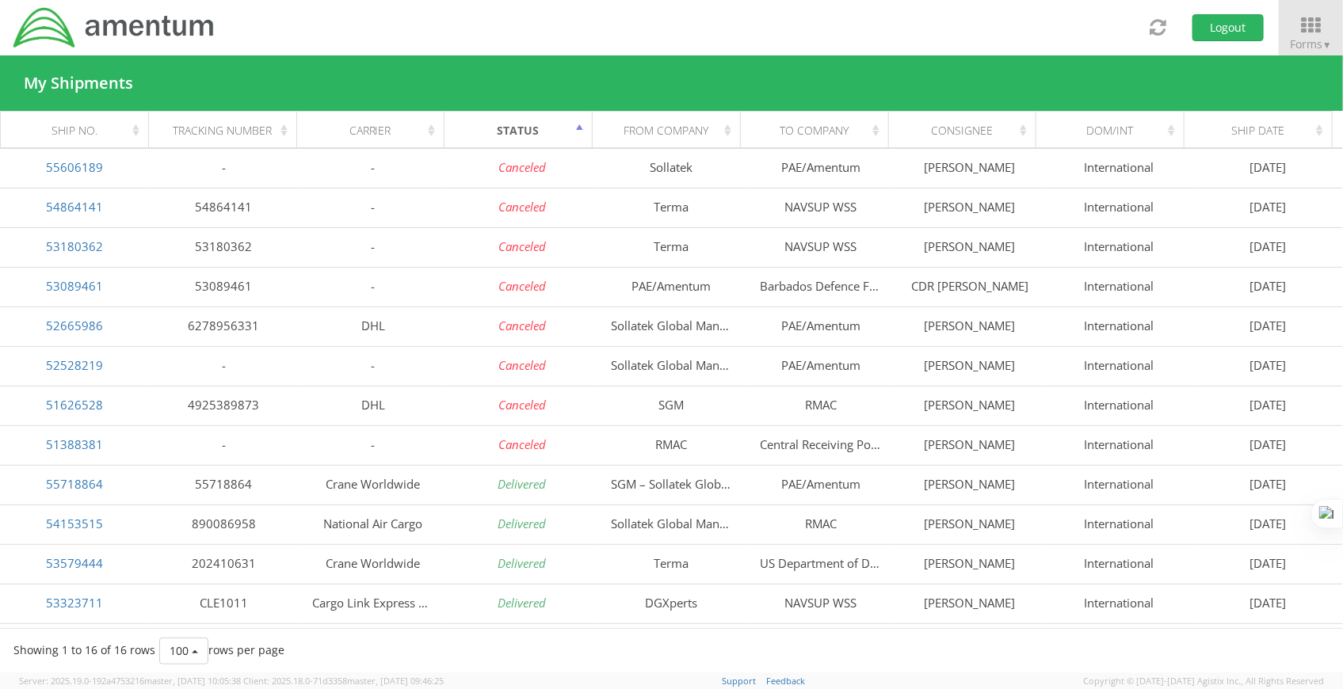
click at [576, 130] on div "Status" at bounding box center [523, 131] width 128 height 16
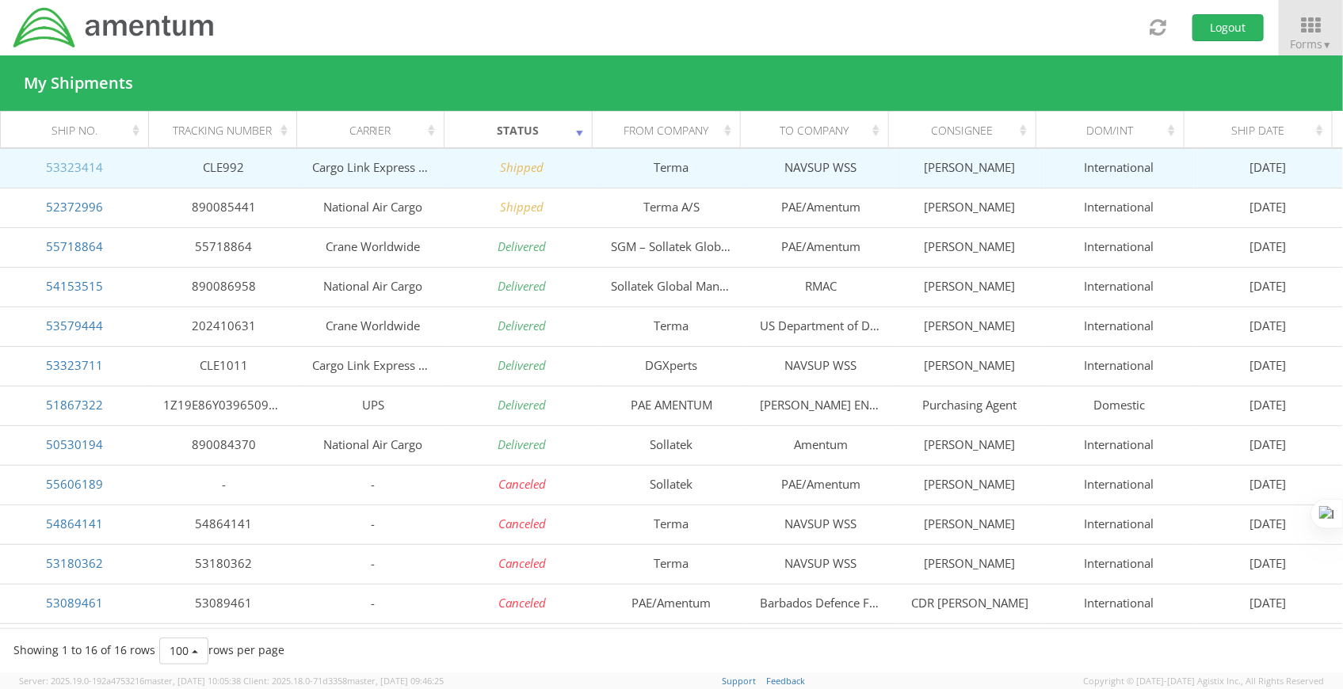
click at [86, 166] on link "53323414" at bounding box center [74, 167] width 57 height 16
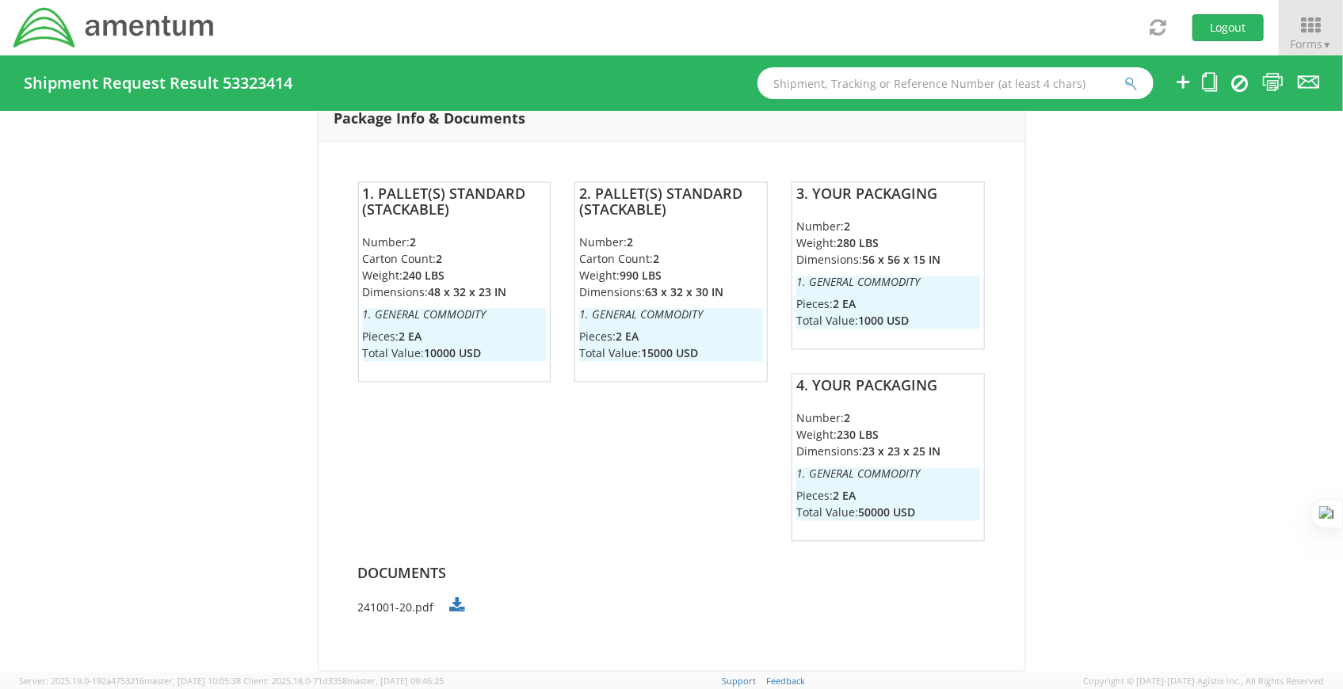
scroll to position [1368, 0]
